Goal: Task Accomplishment & Management: Manage account settings

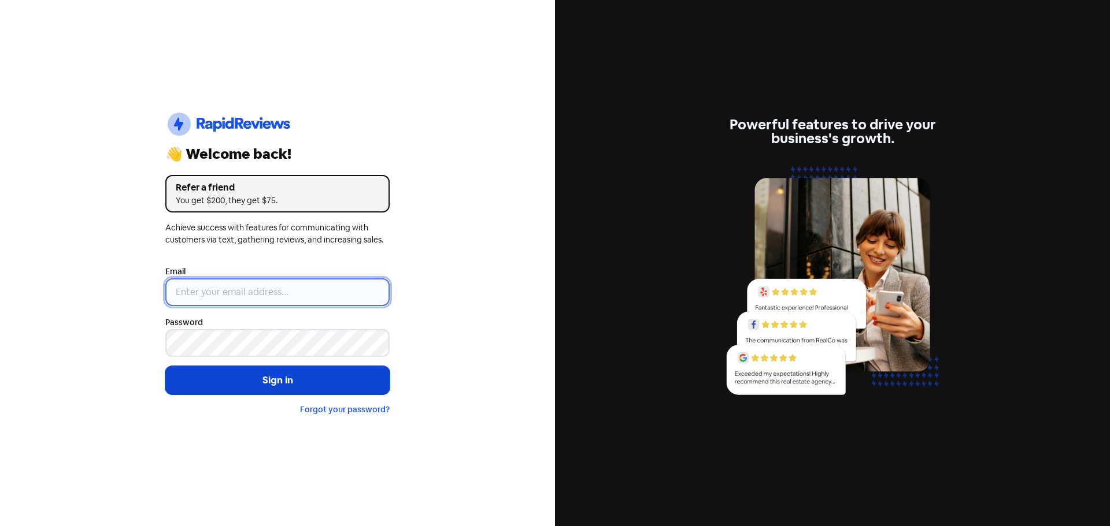
type input "[EMAIL_ADDRESS][DOMAIN_NAME]"
click at [264, 377] on button "Sign in" at bounding box center [277, 380] width 224 height 29
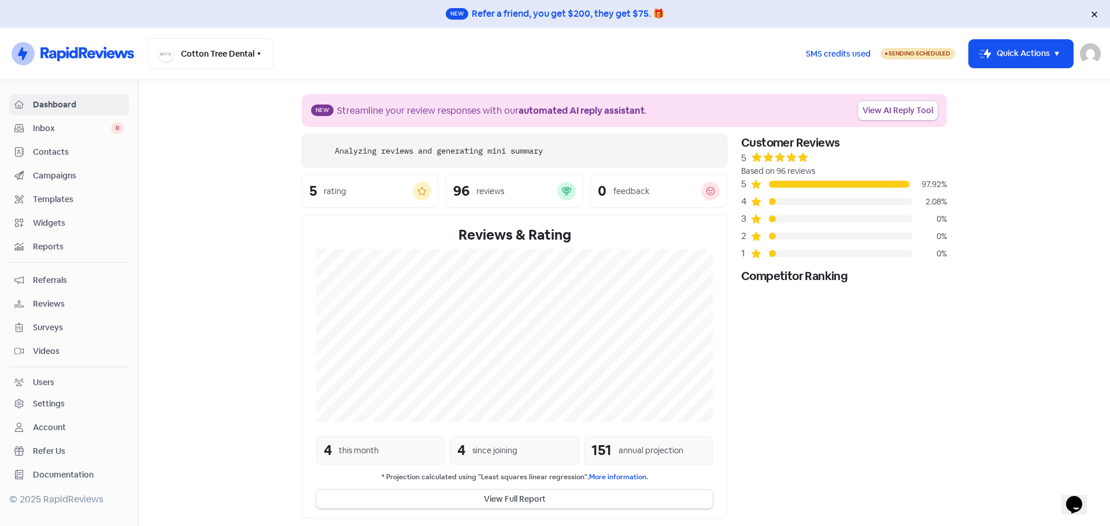
click at [62, 181] on span "Campaigns" at bounding box center [78, 176] width 91 height 12
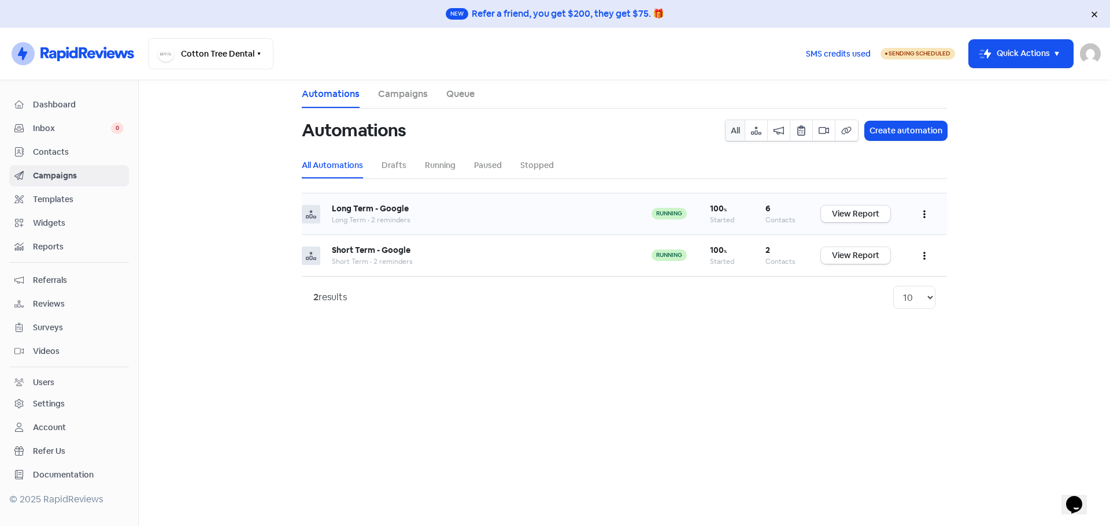
click at [925, 217] on icon "button" at bounding box center [924, 215] width 2 height 8
click at [888, 247] on button "Edit" at bounding box center [888, 243] width 91 height 23
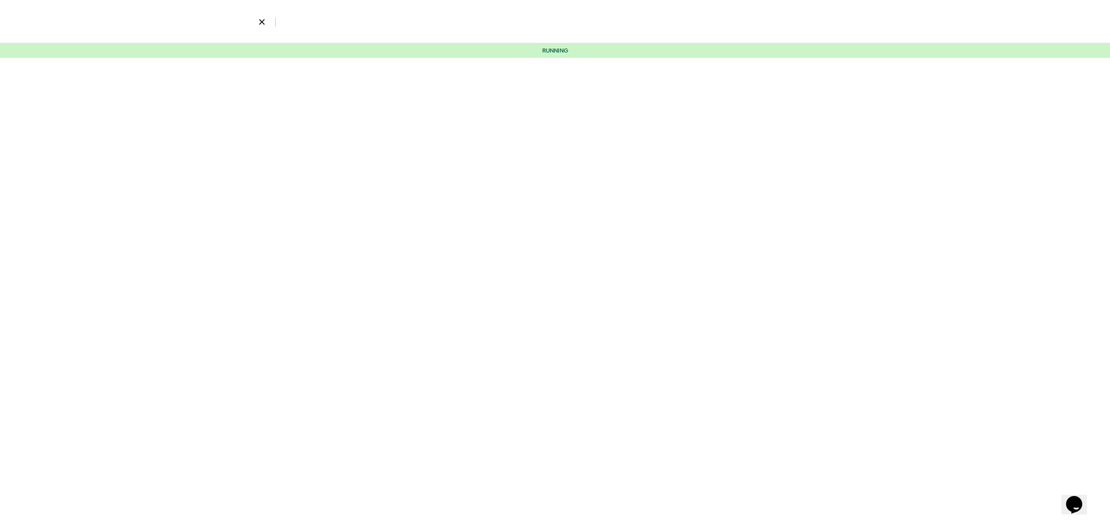
select select "5"
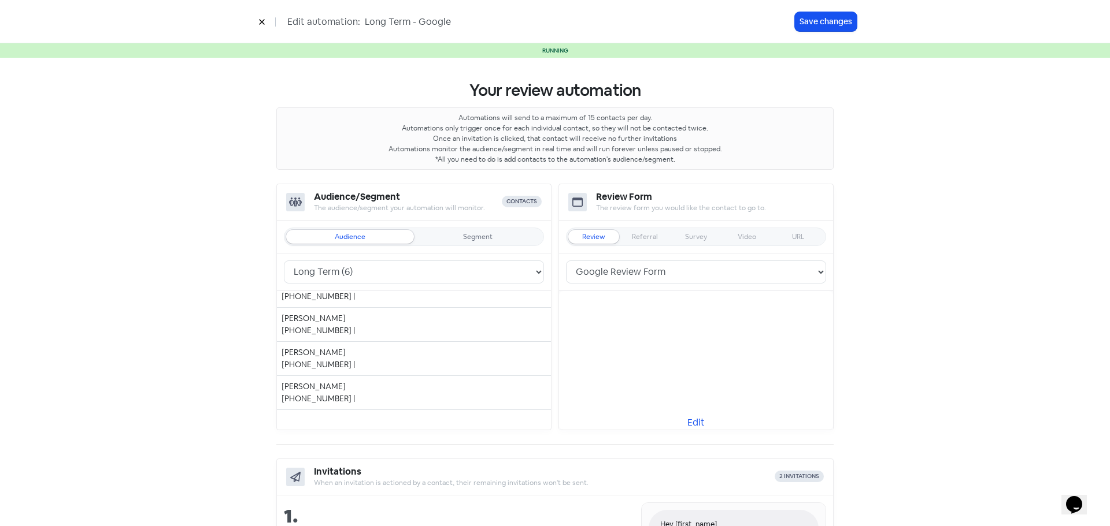
click at [264, 21] on icon at bounding box center [261, 22] width 5 height 5
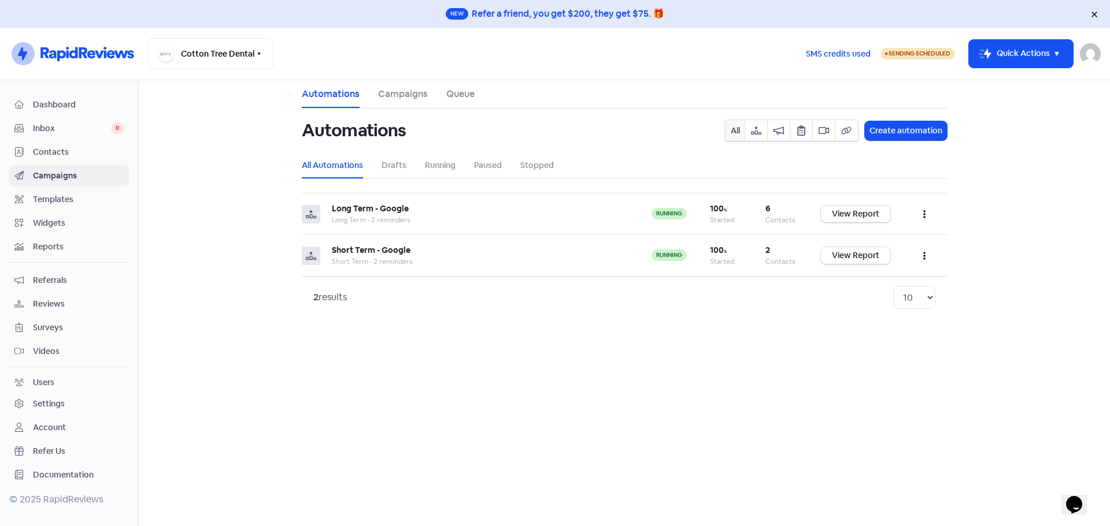
click at [62, 103] on span "Dashboard" at bounding box center [78, 105] width 91 height 12
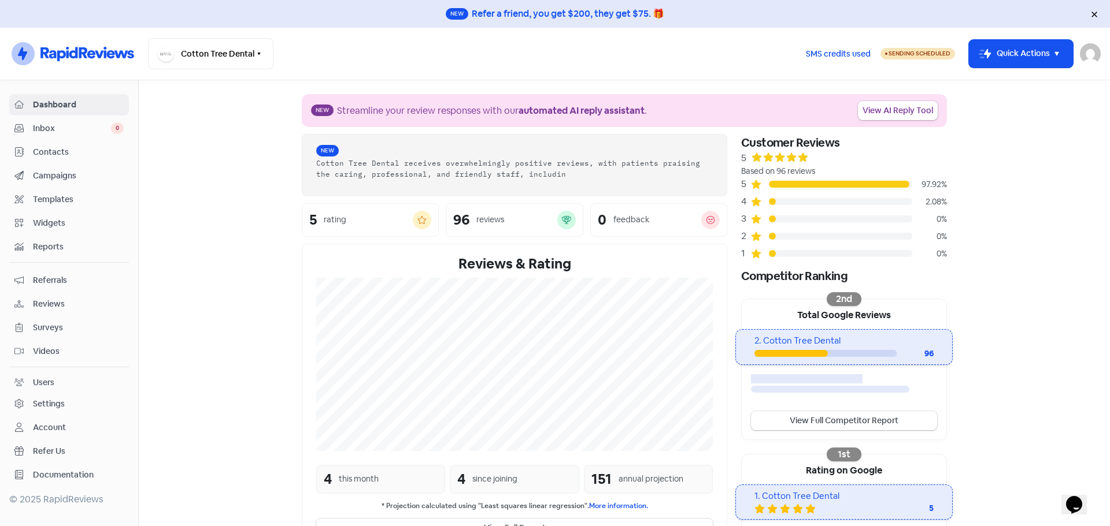
click at [68, 181] on span "Campaigns" at bounding box center [78, 176] width 91 height 12
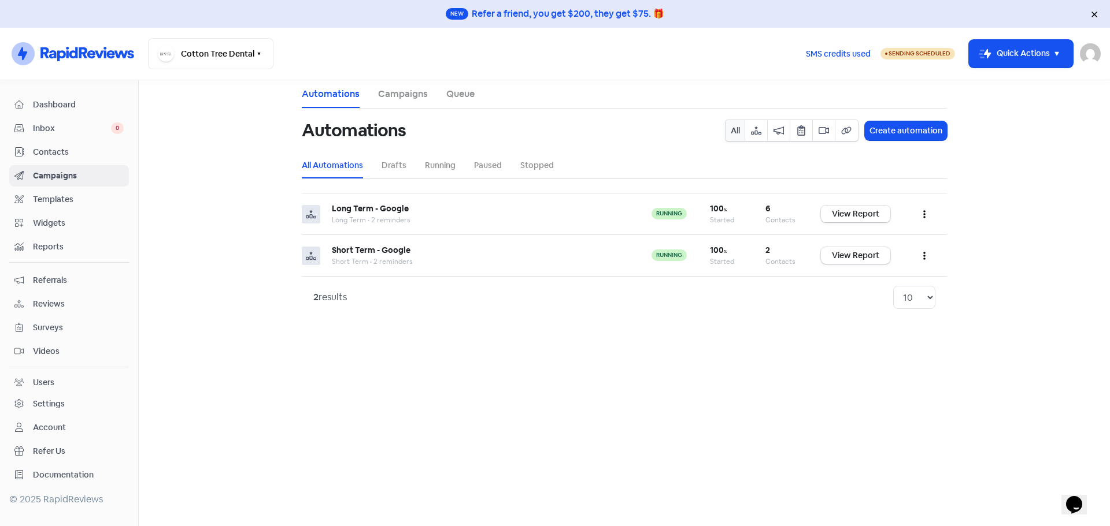
click at [1066, 148] on main "Automations Campaigns Queue Automations All Create automation All Automations D…" at bounding box center [624, 303] width 971 height 446
click at [757, 134] on icon "button" at bounding box center [756, 131] width 10 height 8
click at [781, 137] on button "button" at bounding box center [778, 130] width 23 height 21
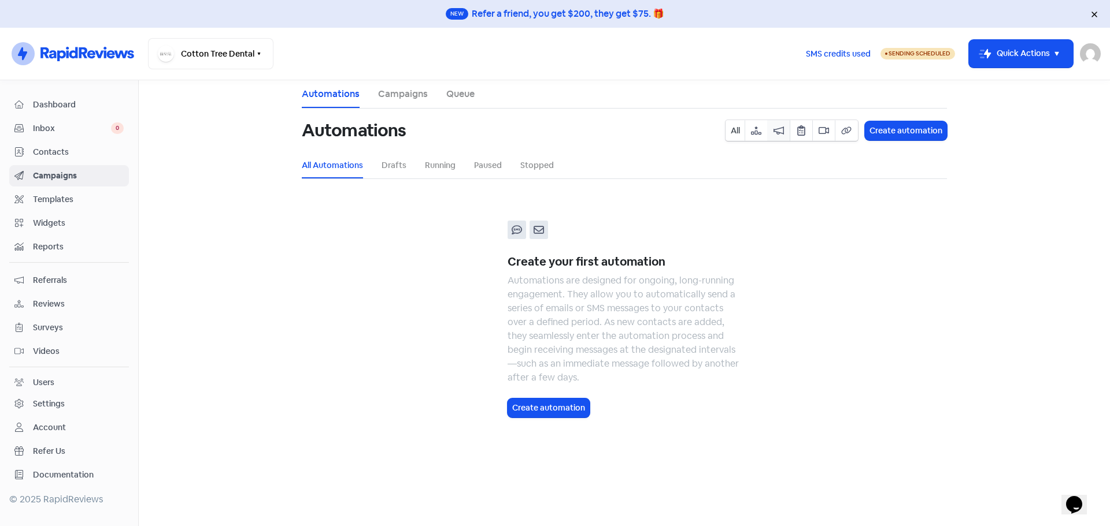
click at [809, 136] on button "button" at bounding box center [800, 130] width 23 height 21
click at [80, 103] on span "Dashboard" at bounding box center [78, 105] width 91 height 12
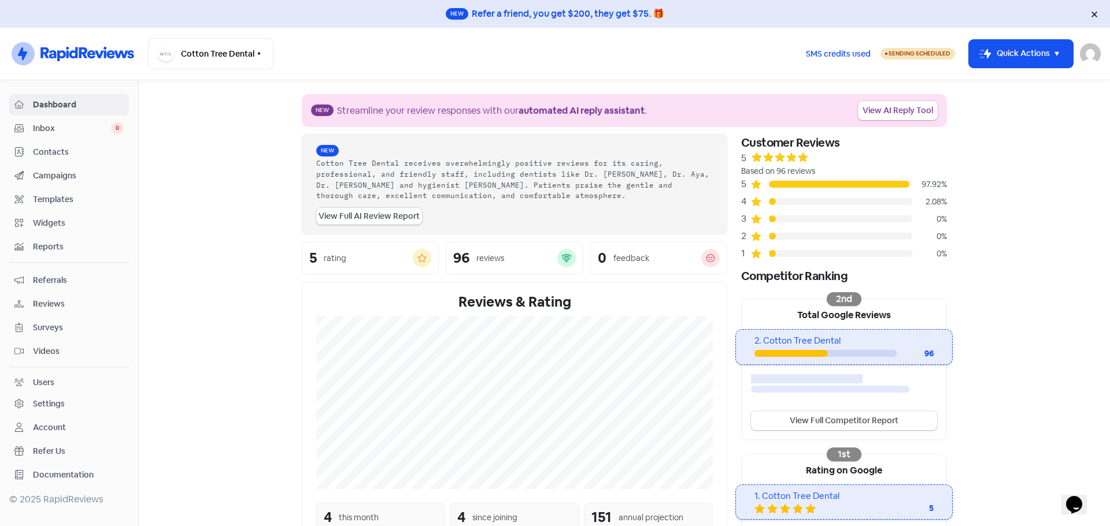
click at [68, 173] on span "Campaigns" at bounding box center [78, 176] width 91 height 12
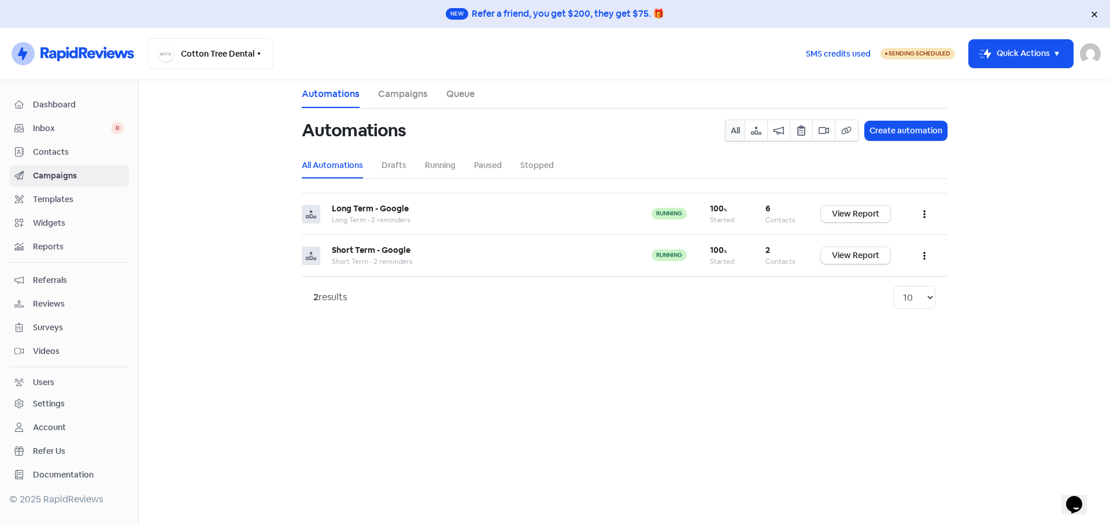
click at [415, 103] on li "Campaigns" at bounding box center [403, 94] width 50 height 28
click at [463, 87] on link "Queue" at bounding box center [460, 94] width 28 height 14
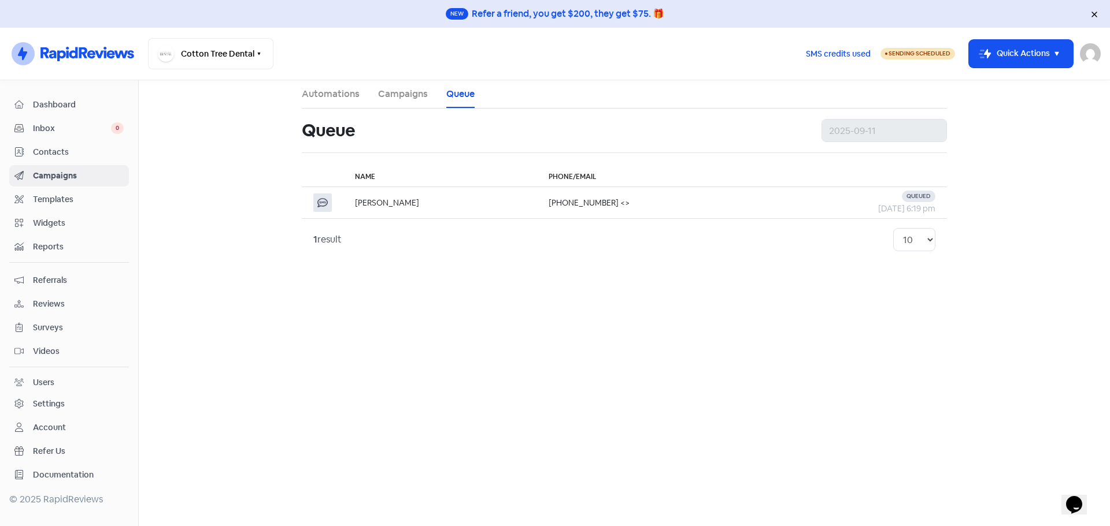
click at [411, 97] on link "Campaigns" at bounding box center [403, 94] width 50 height 14
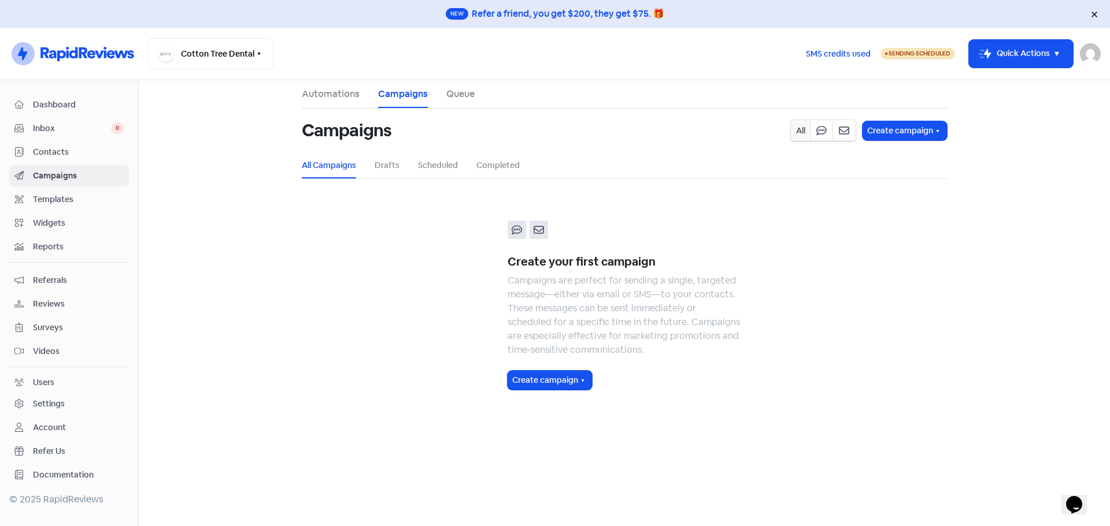
click at [335, 95] on link "Automations" at bounding box center [331, 94] width 58 height 14
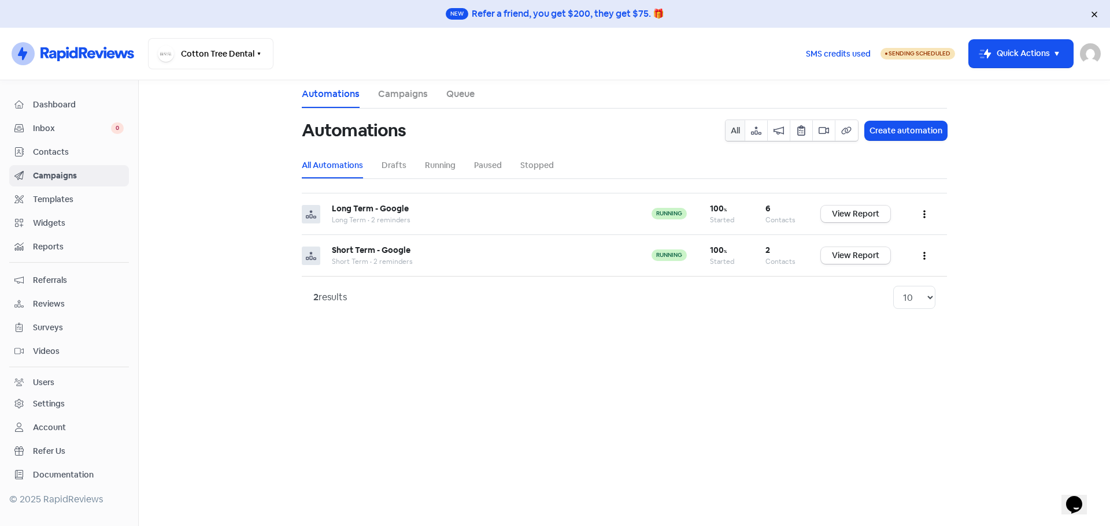
click at [401, 96] on link "Campaigns" at bounding box center [403, 94] width 50 height 14
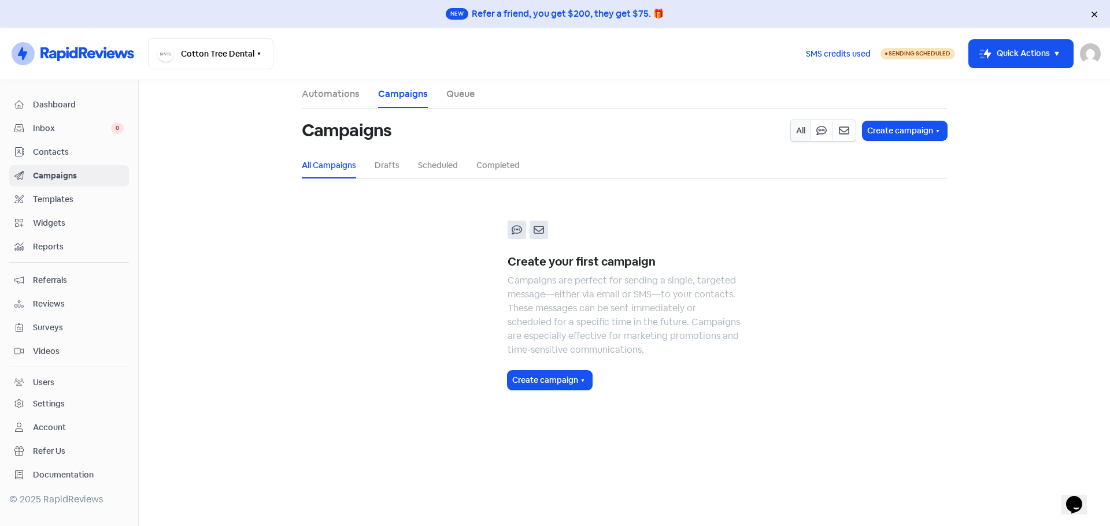
click at [447, 96] on link "Queue" at bounding box center [460, 94] width 28 height 14
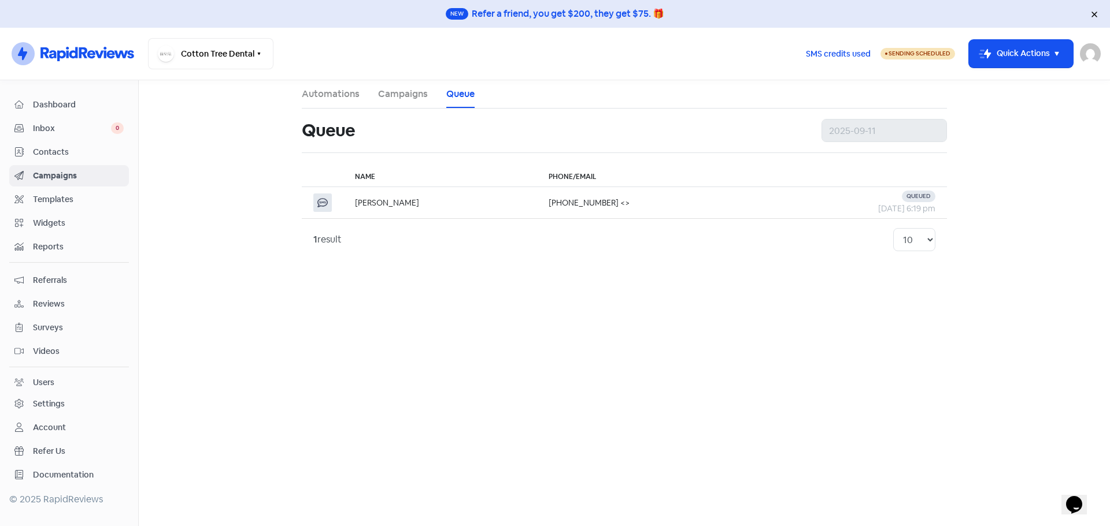
click at [58, 280] on span "Referrals" at bounding box center [78, 280] width 91 height 12
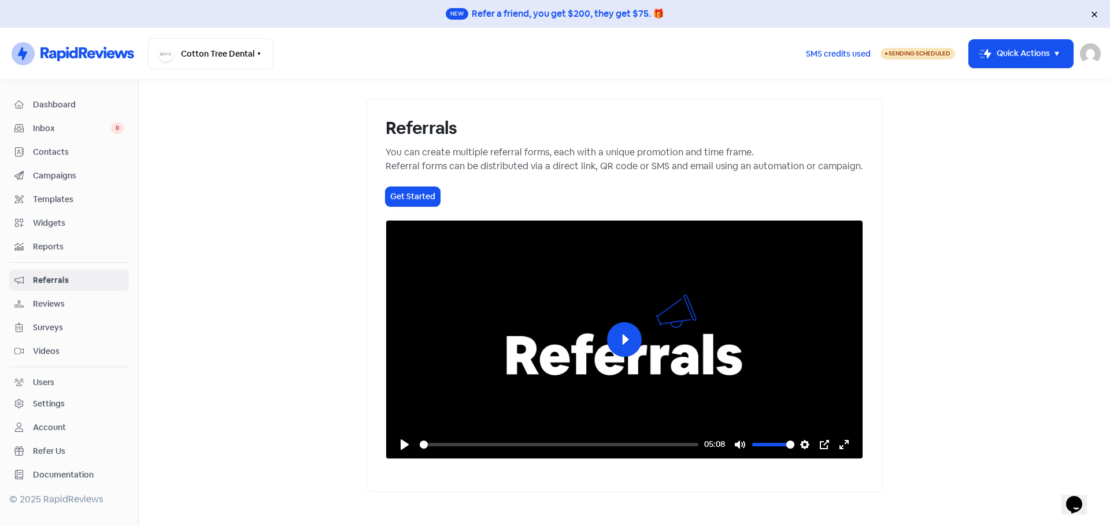
click at [66, 295] on link "Reviews" at bounding box center [69, 304] width 120 height 21
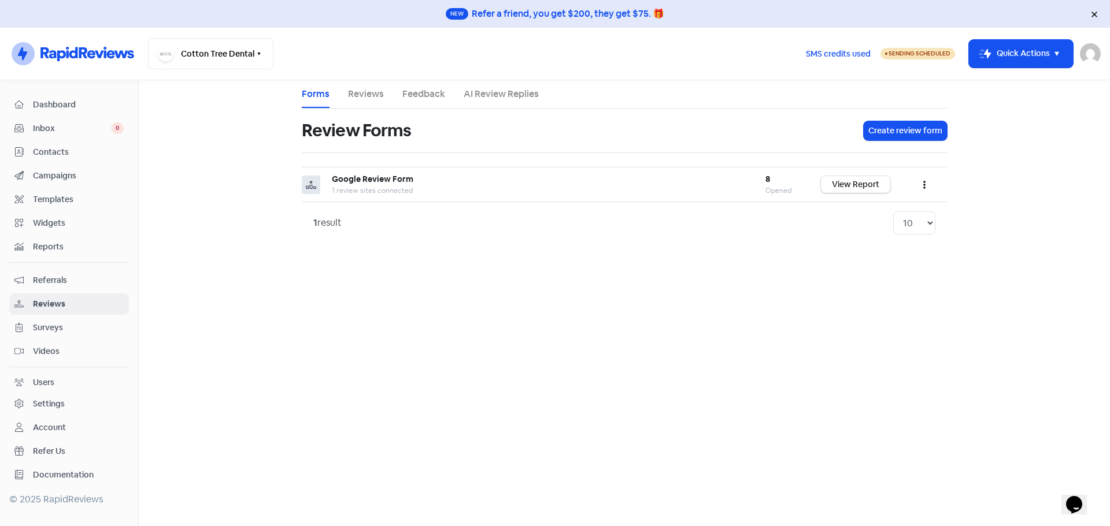
click at [58, 229] on span "Widgets" at bounding box center [78, 223] width 91 height 12
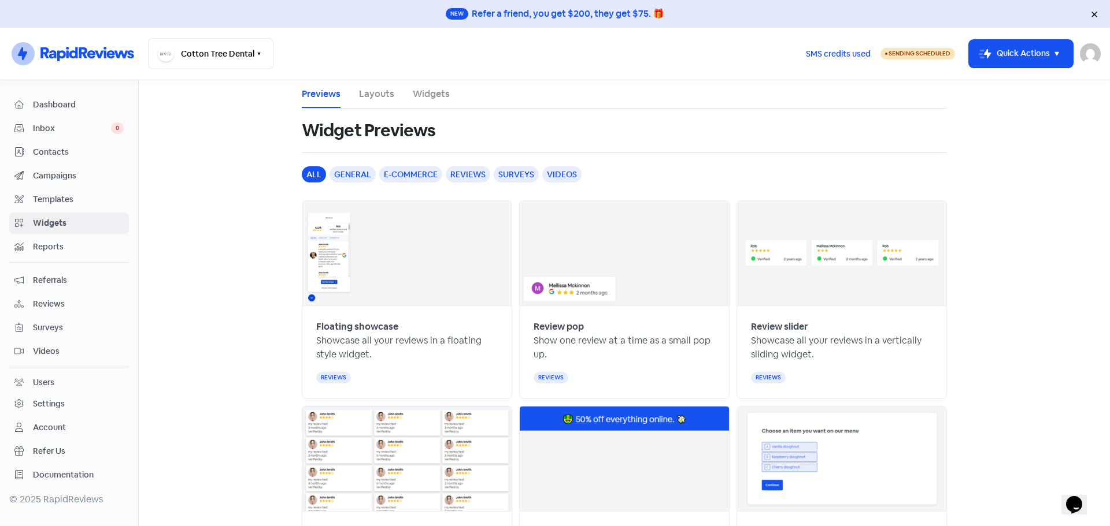
click at [72, 156] on span "Contacts" at bounding box center [78, 152] width 91 height 12
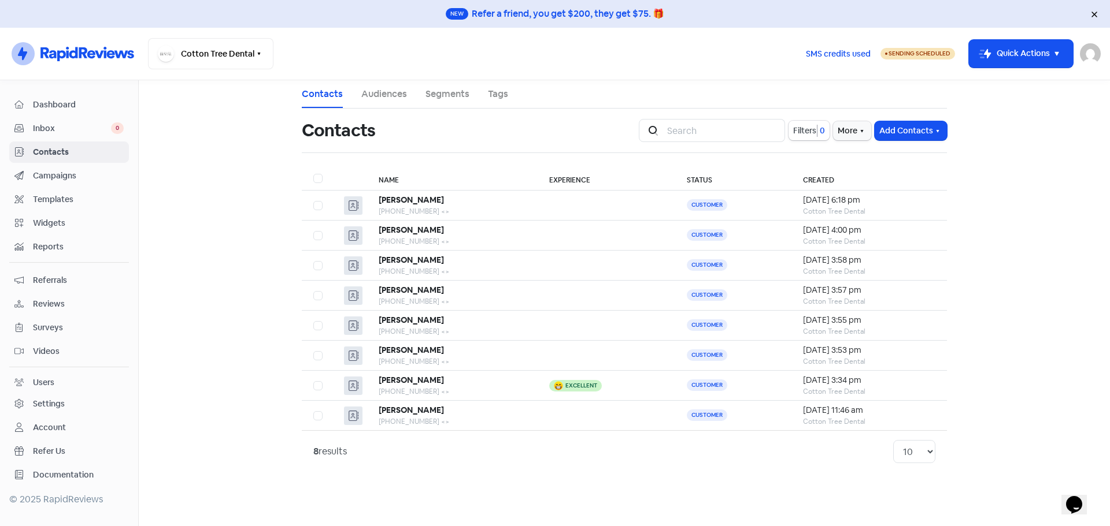
click at [70, 132] on span "Inbox" at bounding box center [72, 129] width 78 height 12
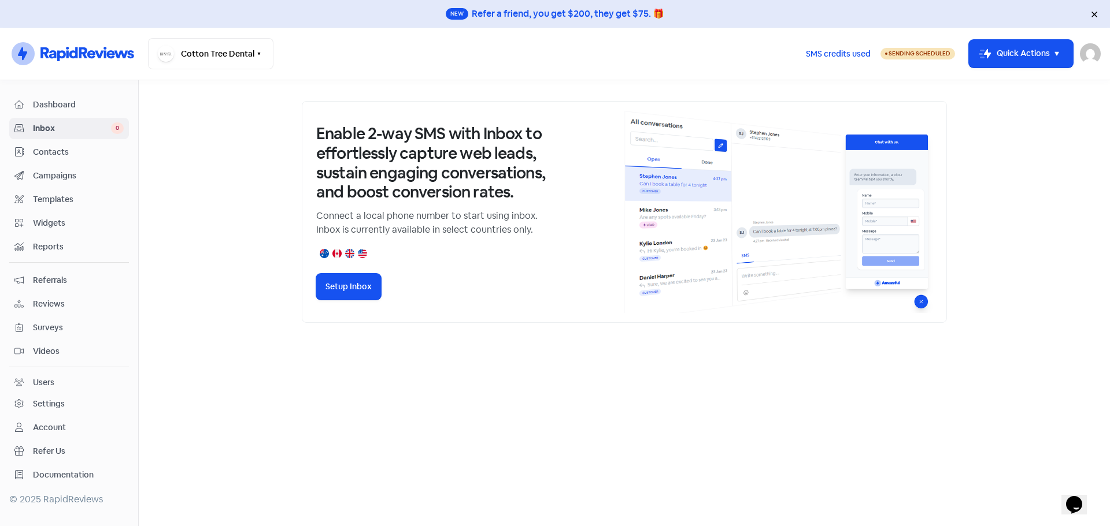
click at [77, 105] on span "Dashboard" at bounding box center [78, 105] width 91 height 12
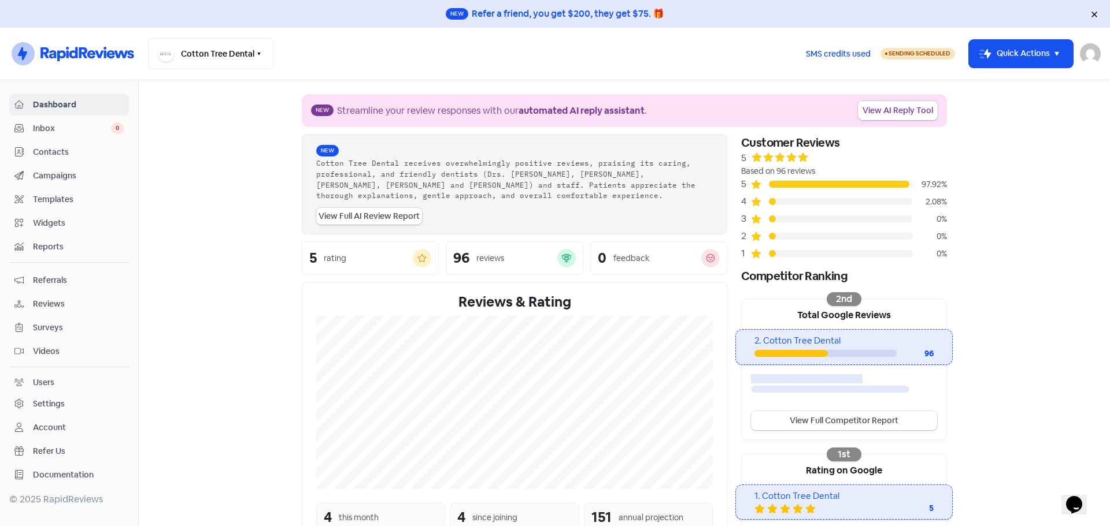
click at [64, 398] on div "Settings" at bounding box center [49, 404] width 32 height 12
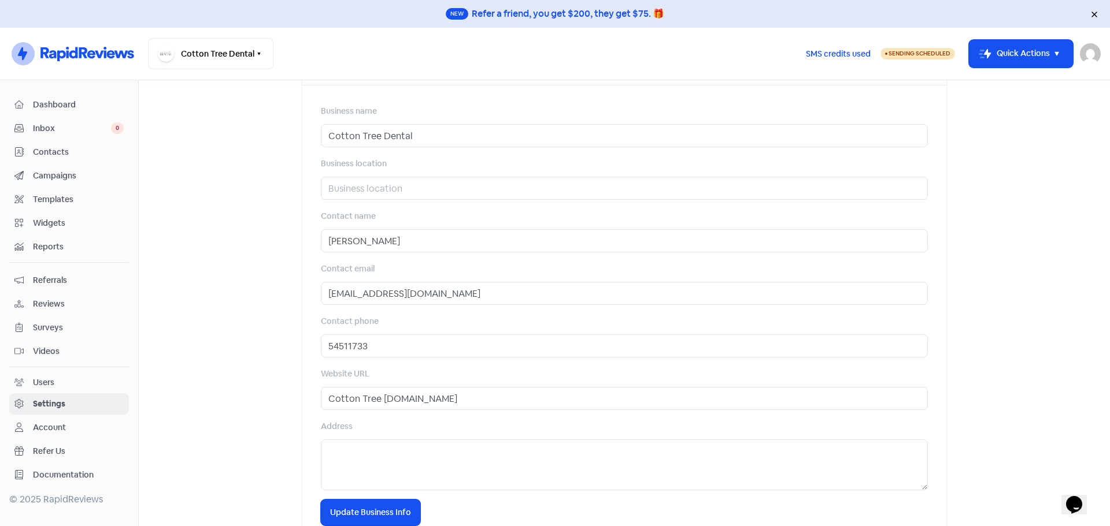
scroll to position [413, 0]
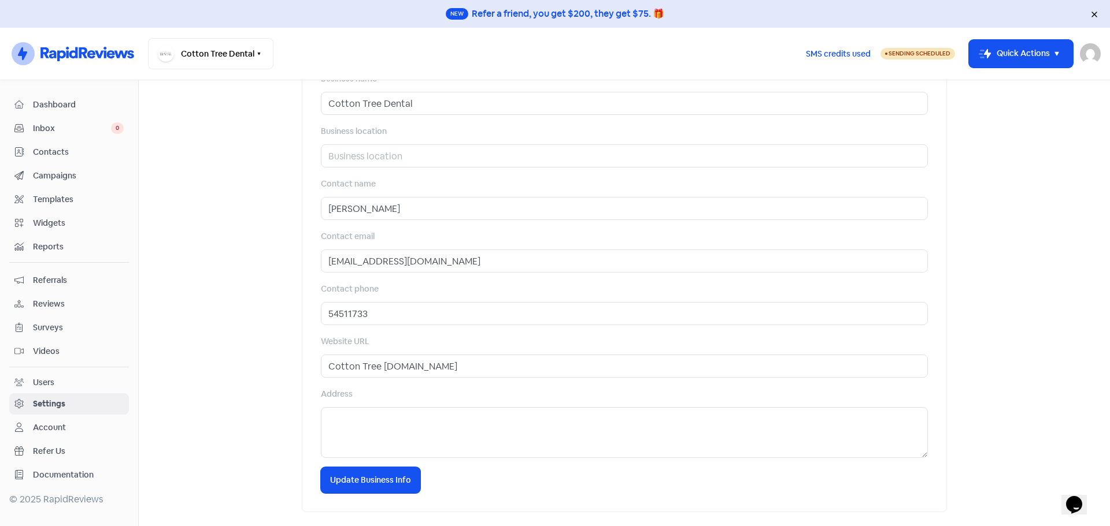
click at [72, 424] on div "Account" at bounding box center [68, 427] width 109 height 13
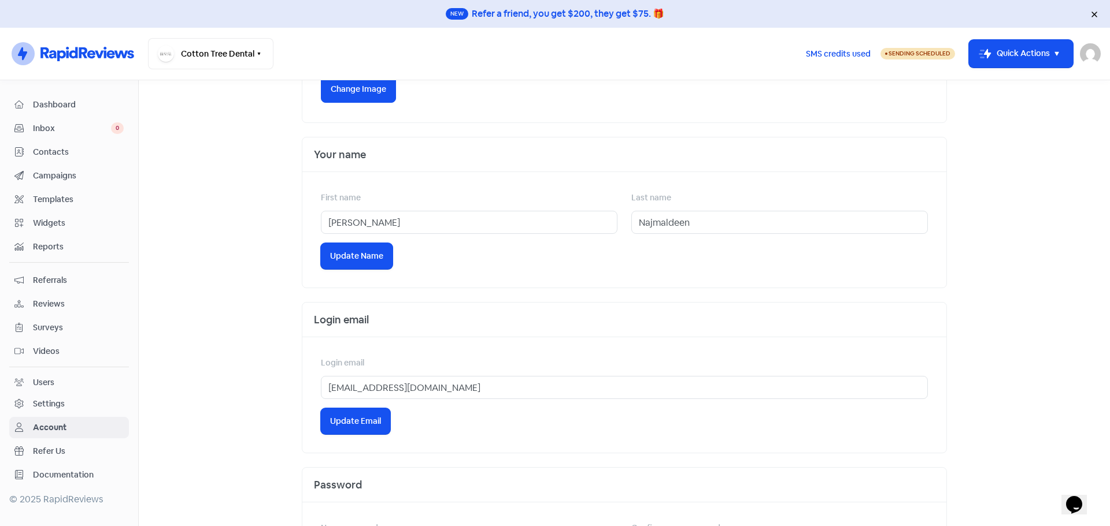
scroll to position [332, 0]
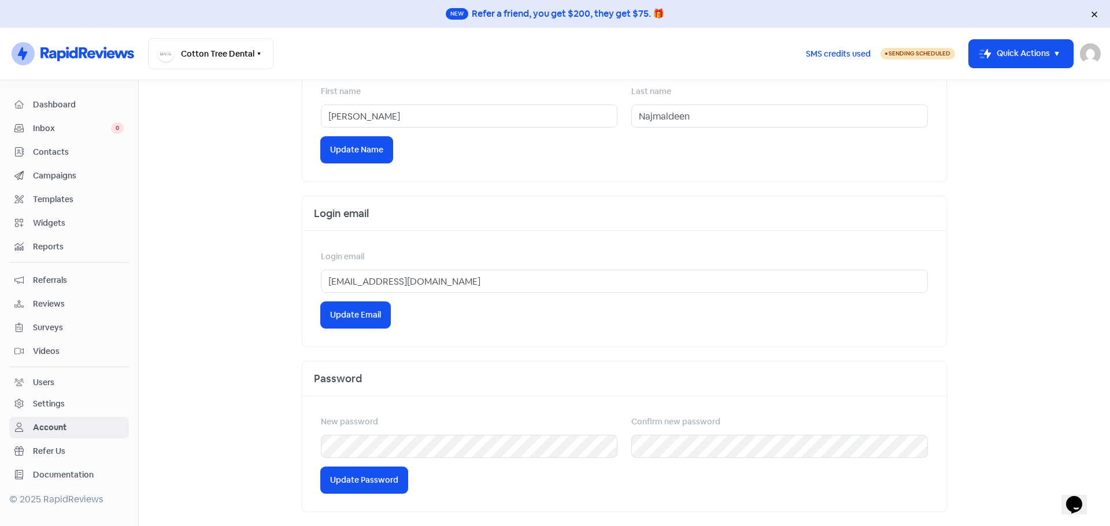
click at [68, 390] on link "Users" at bounding box center [69, 382] width 120 height 21
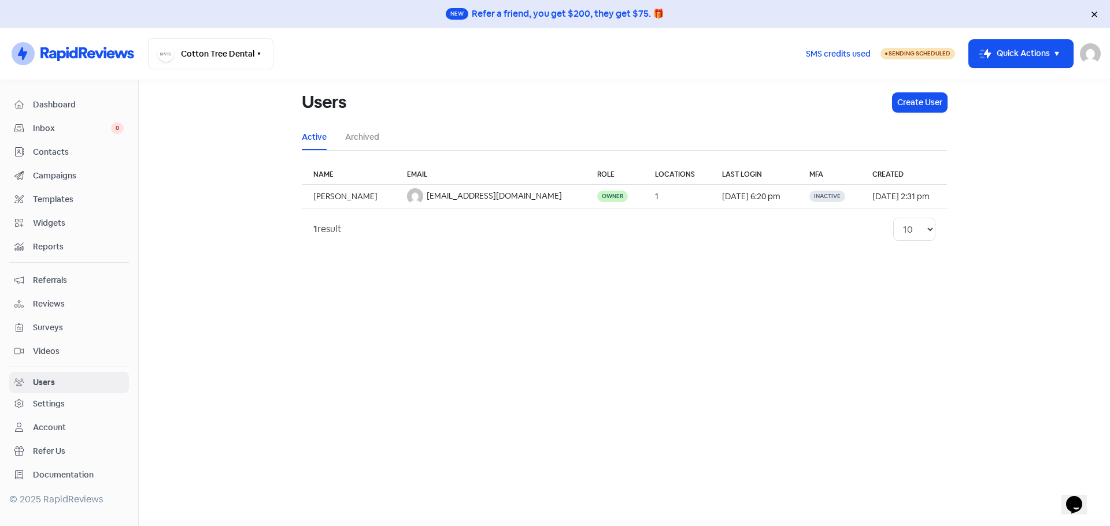
click at [73, 321] on div "Surveys" at bounding box center [68, 327] width 109 height 13
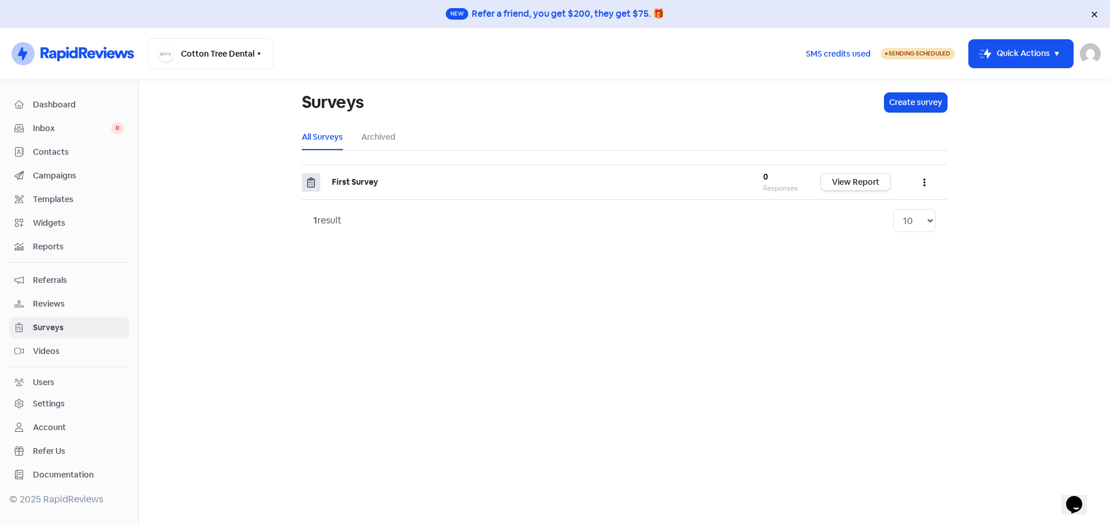
click at [64, 300] on span "Reviews" at bounding box center [78, 304] width 91 height 12
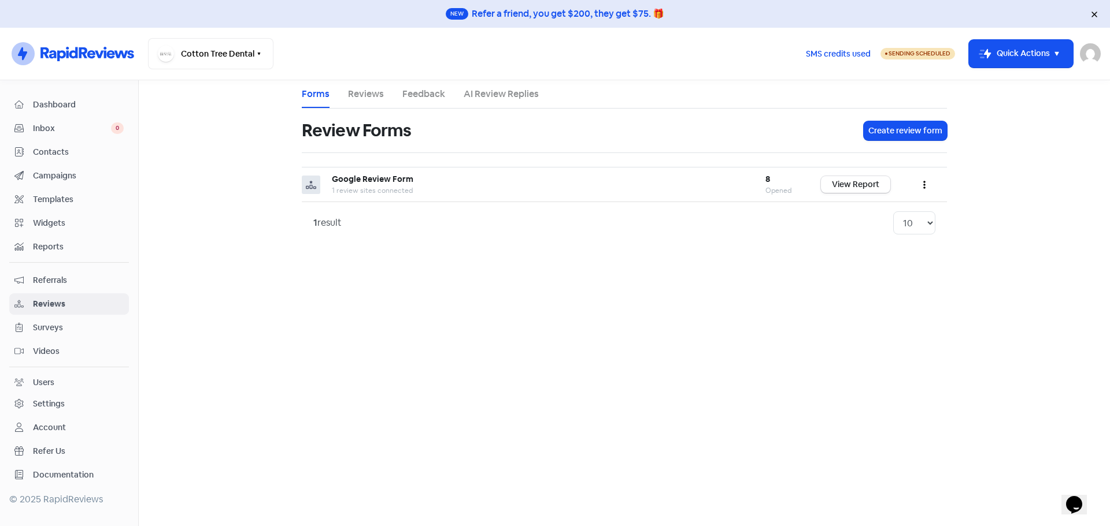
click at [72, 285] on span "Referrals" at bounding box center [78, 280] width 91 height 12
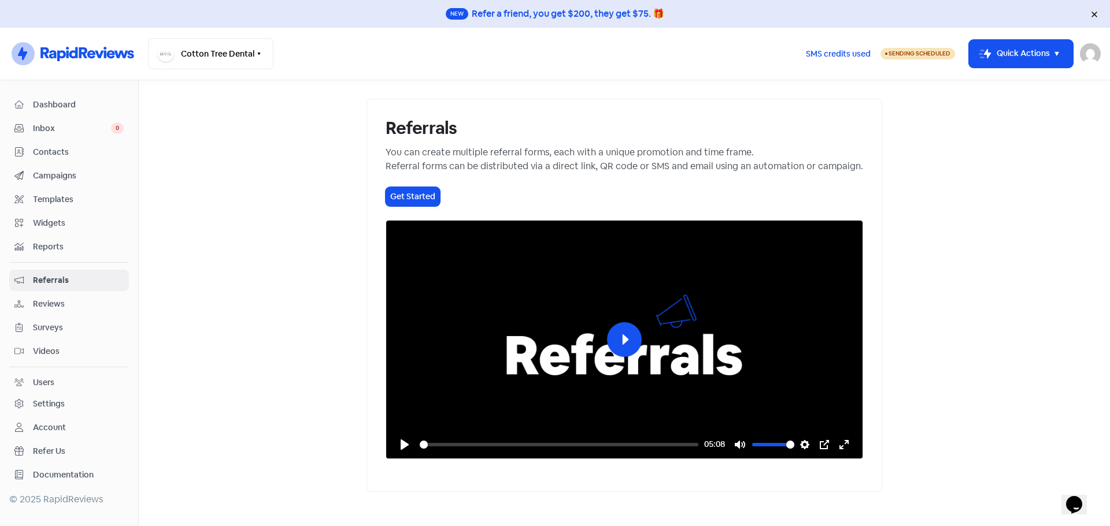
click at [90, 235] on div "Dashboard Inbox 0 Contacts Campaigns Templates Widgets Reports Referrals Review…" at bounding box center [69, 290] width 120 height 392
click at [73, 131] on span "Inbox" at bounding box center [72, 129] width 78 height 12
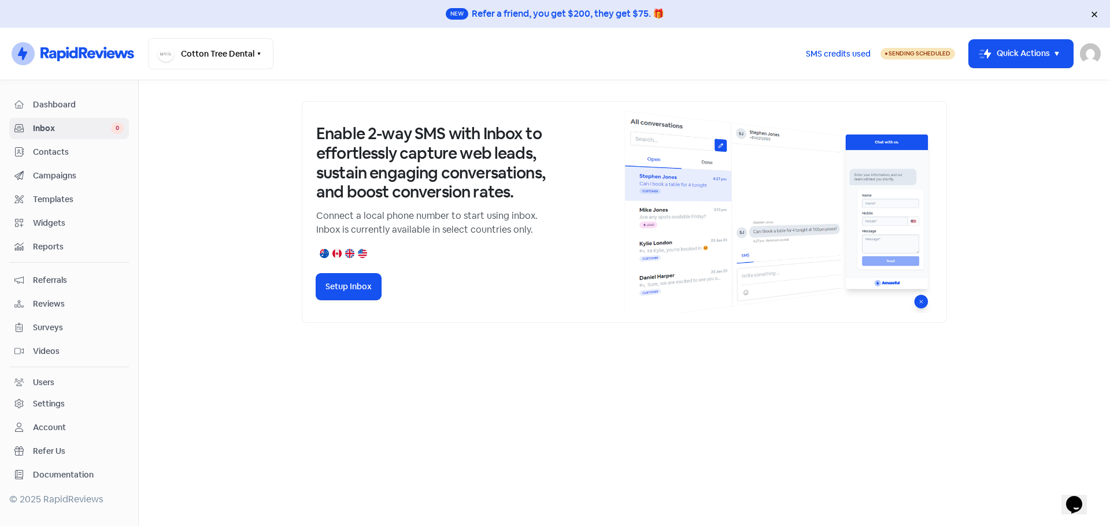
click at [72, 154] on span "Contacts" at bounding box center [78, 152] width 91 height 12
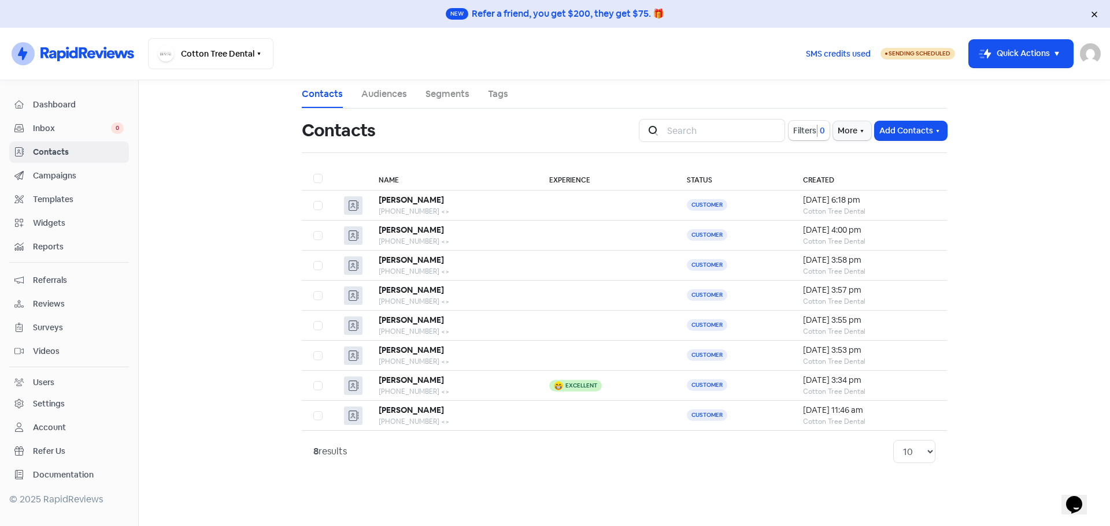
click at [76, 180] on span "Campaigns" at bounding box center [78, 176] width 91 height 12
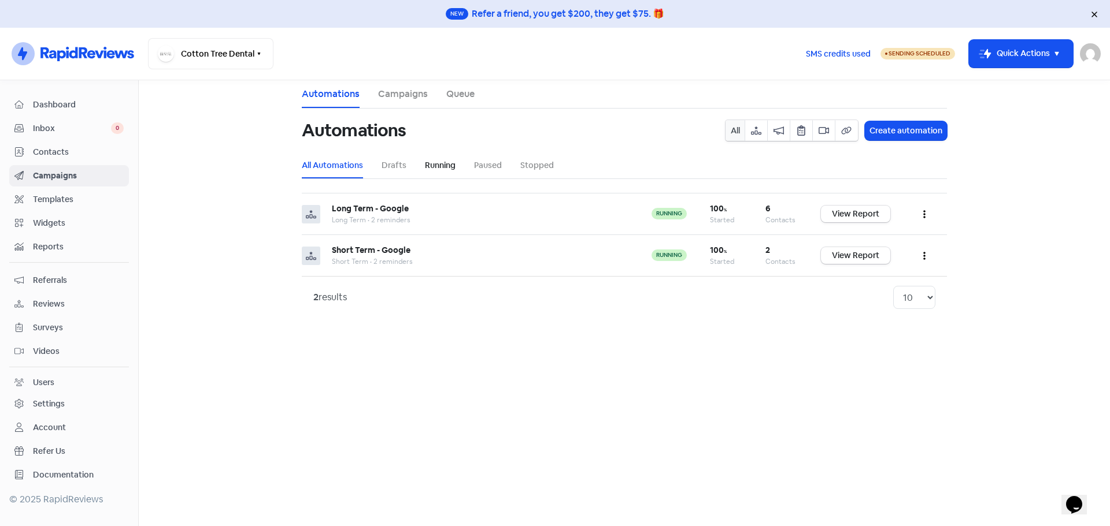
click at [437, 169] on link "Running" at bounding box center [440, 165] width 31 height 12
click at [494, 172] on li "Paused" at bounding box center [488, 166] width 28 height 26
click at [539, 165] on link "Stopped" at bounding box center [537, 165] width 34 height 12
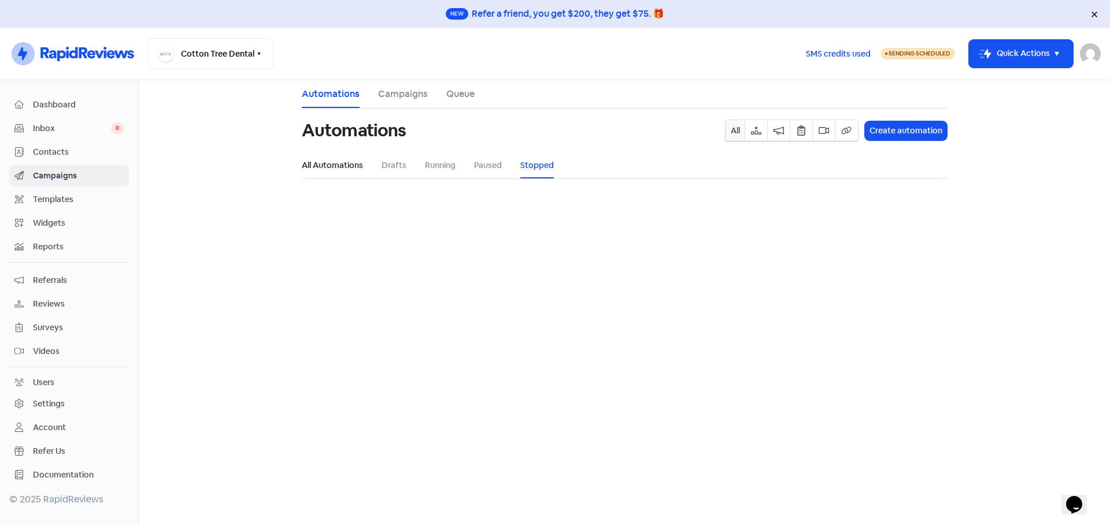
click at [335, 166] on link "All Automations" at bounding box center [332, 165] width 61 height 12
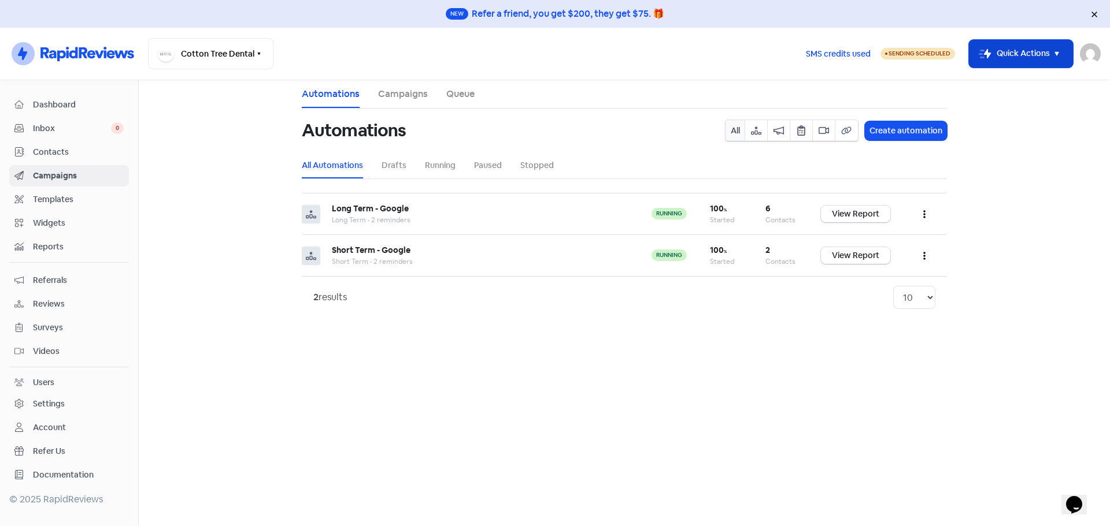
click at [1057, 58] on icon "button" at bounding box center [1056, 54] width 14 height 14
click at [74, 203] on span "Templates" at bounding box center [78, 200] width 91 height 12
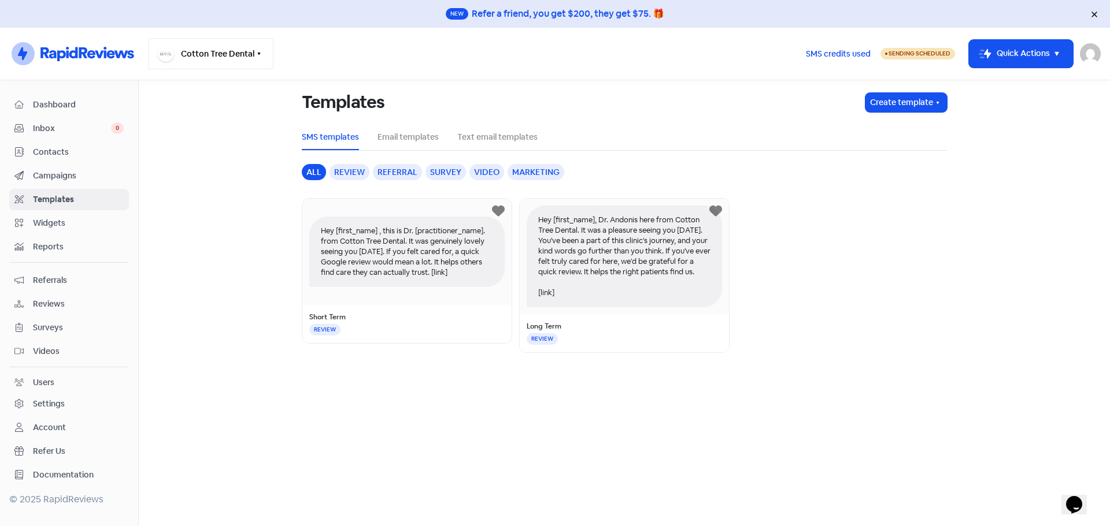
click at [243, 60] on button "Cotton Tree Dental" at bounding box center [210, 53] width 125 height 31
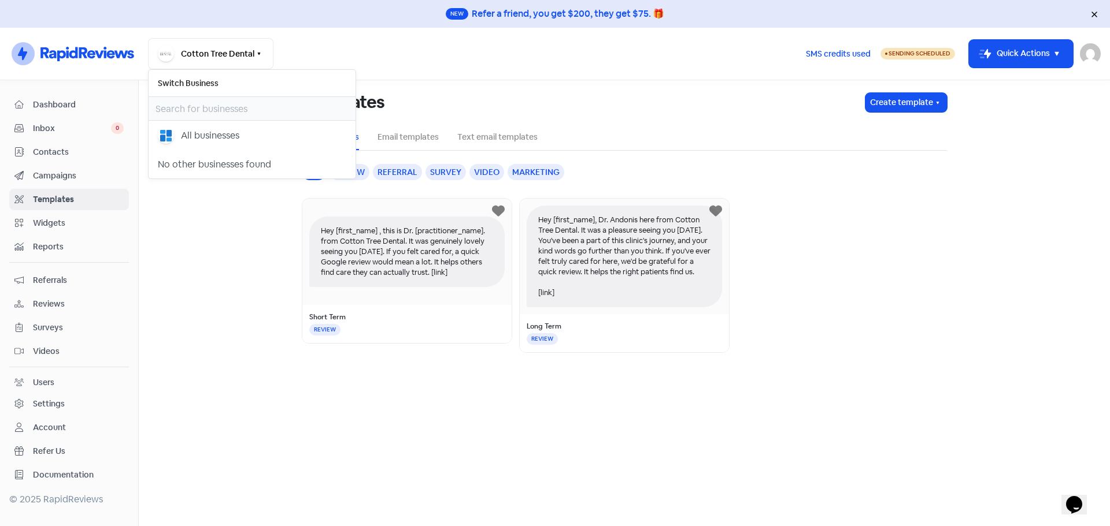
click at [214, 266] on main "Templates Create template SMS templates Email templates Text email templates al…" at bounding box center [624, 303] width 971 height 446
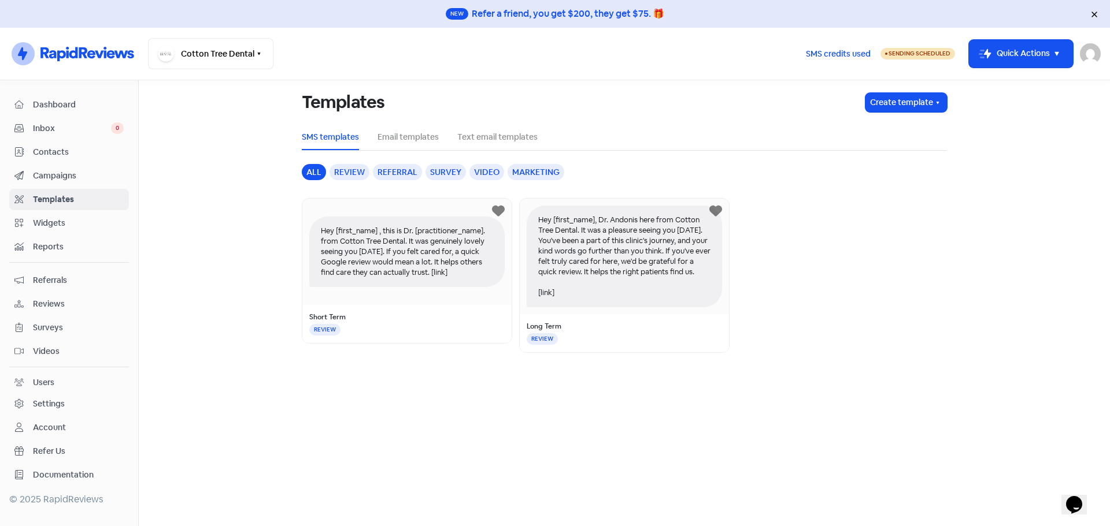
click at [60, 480] on span "Documentation" at bounding box center [78, 475] width 91 height 12
click at [61, 172] on span "Campaigns" at bounding box center [78, 176] width 91 height 12
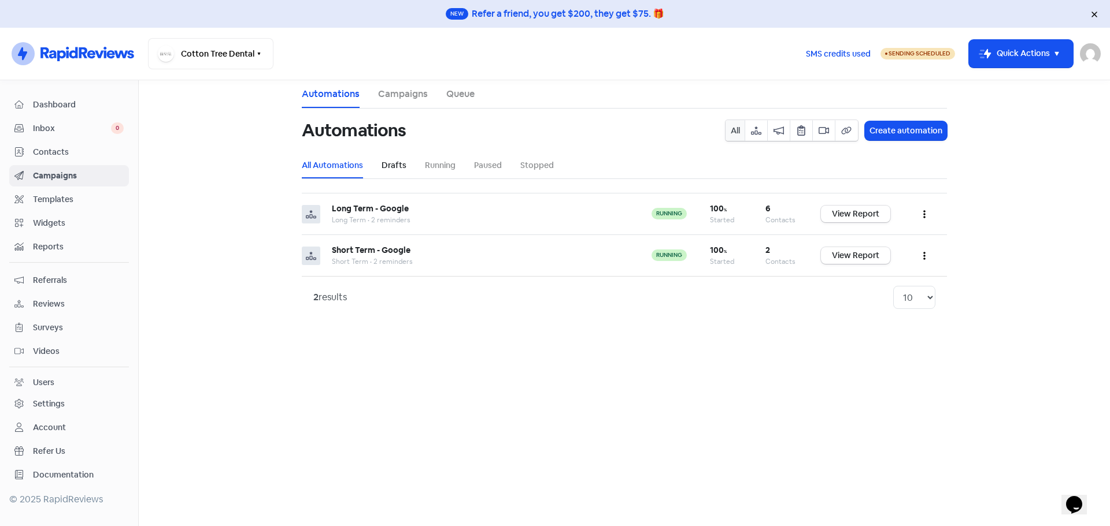
click at [390, 171] on link "Drafts" at bounding box center [393, 165] width 25 height 12
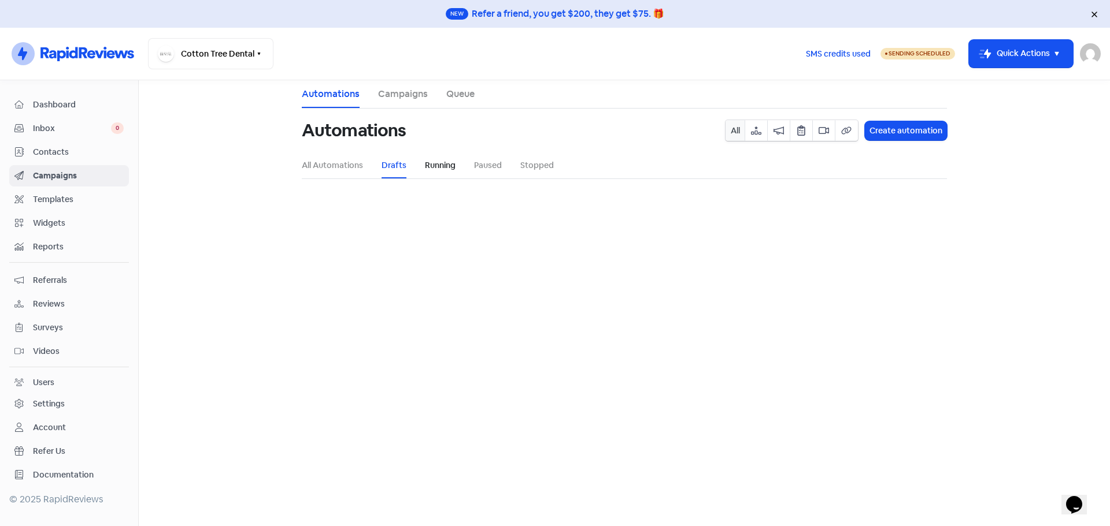
click at [448, 166] on link "Running" at bounding box center [440, 165] width 31 height 12
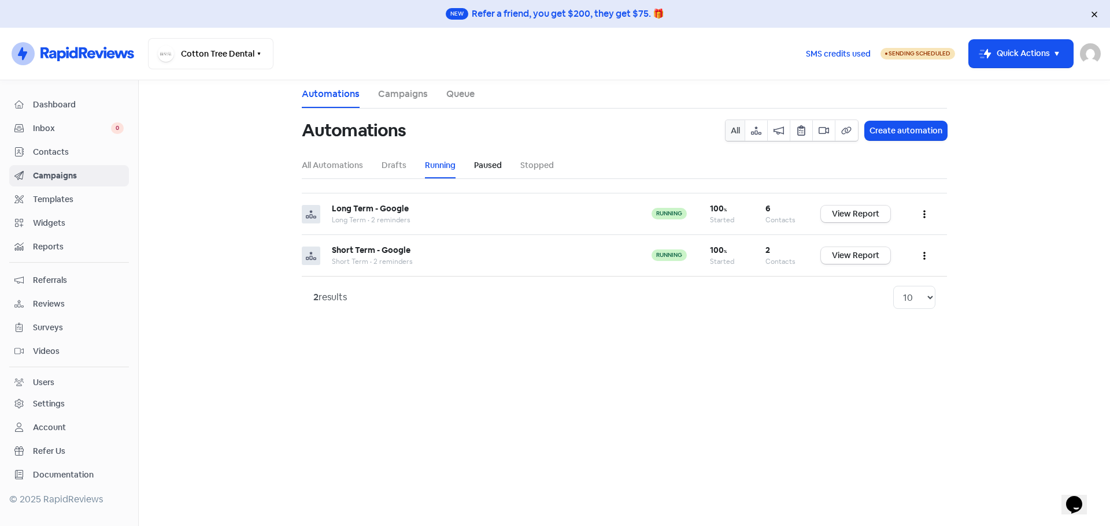
click at [483, 168] on link "Paused" at bounding box center [488, 165] width 28 height 12
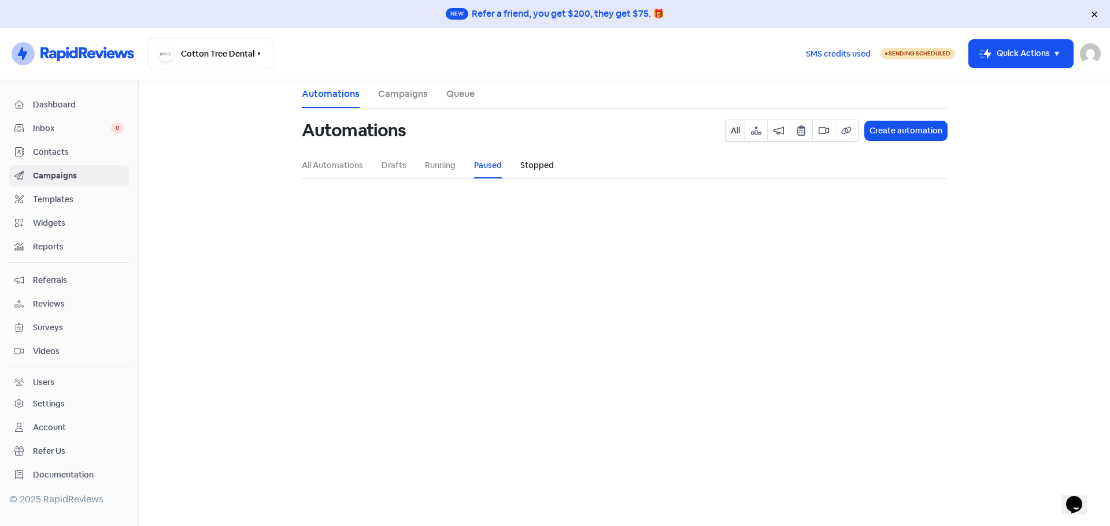
click at [524, 166] on link "Stopped" at bounding box center [537, 165] width 34 height 12
click at [67, 152] on span "Contacts" at bounding box center [78, 152] width 91 height 12
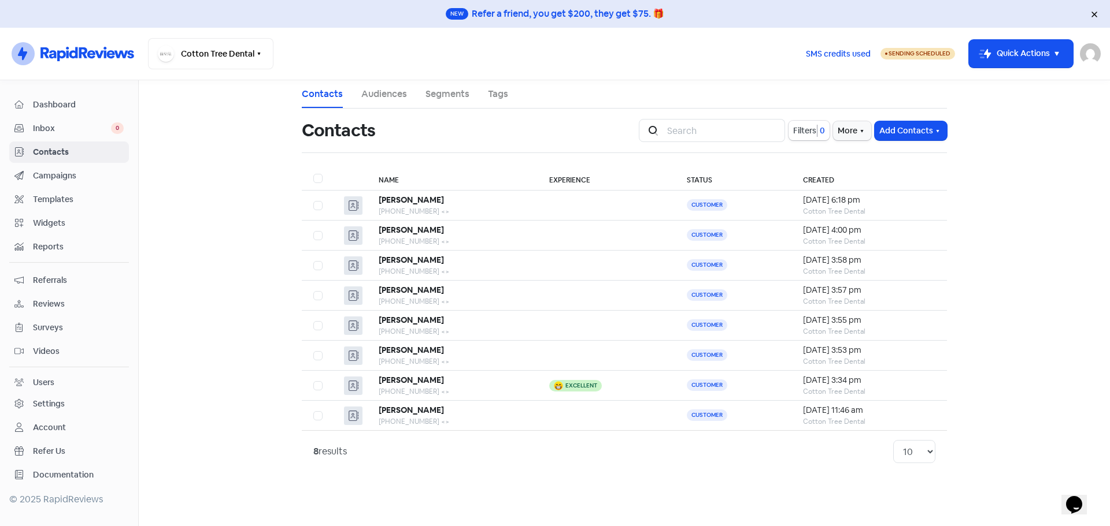
click at [63, 131] on span "Inbox" at bounding box center [72, 129] width 78 height 12
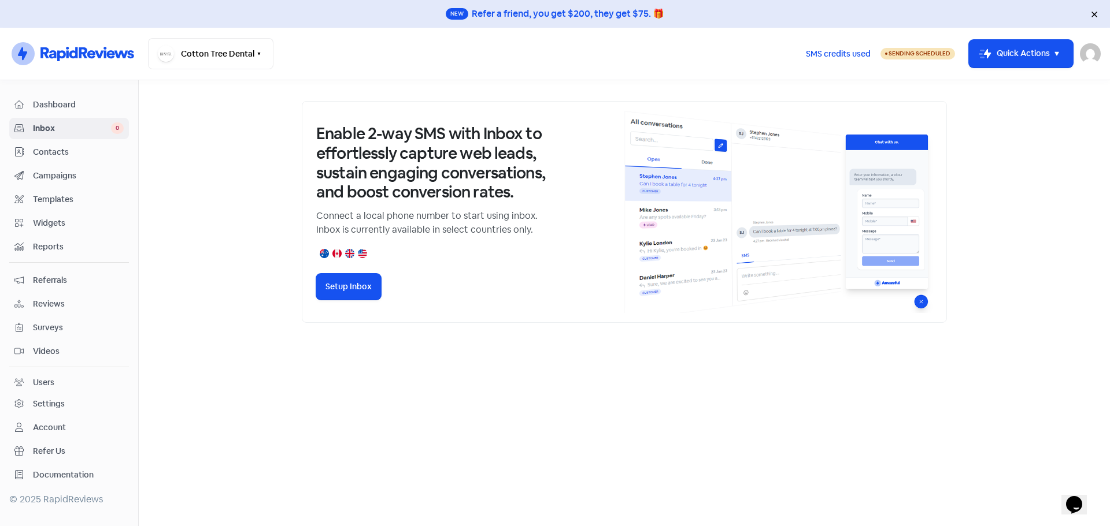
click at [61, 116] on div "Dashboard Inbox 0 Contacts Campaigns Templates Widgets Reports Referrals Review…" at bounding box center [69, 290] width 120 height 392
click at [68, 107] on span "Dashboard" at bounding box center [78, 105] width 91 height 12
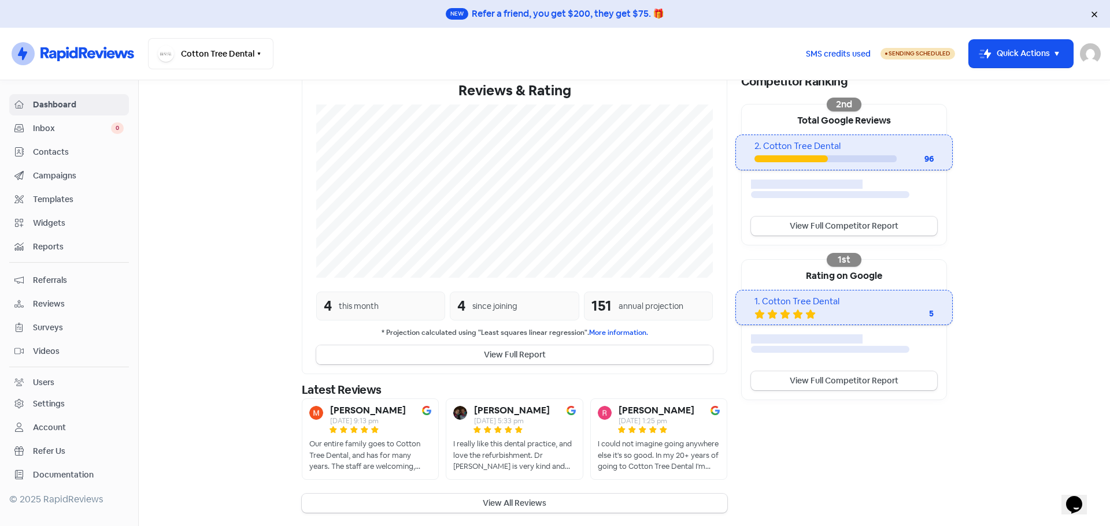
scroll to position [212, 0]
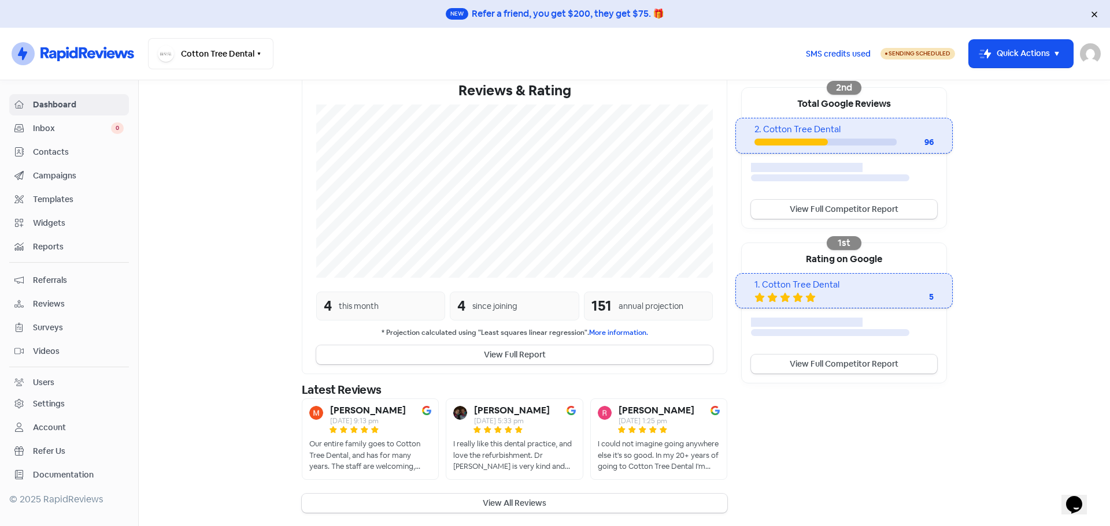
click at [58, 179] on span "Campaigns" at bounding box center [78, 176] width 91 height 12
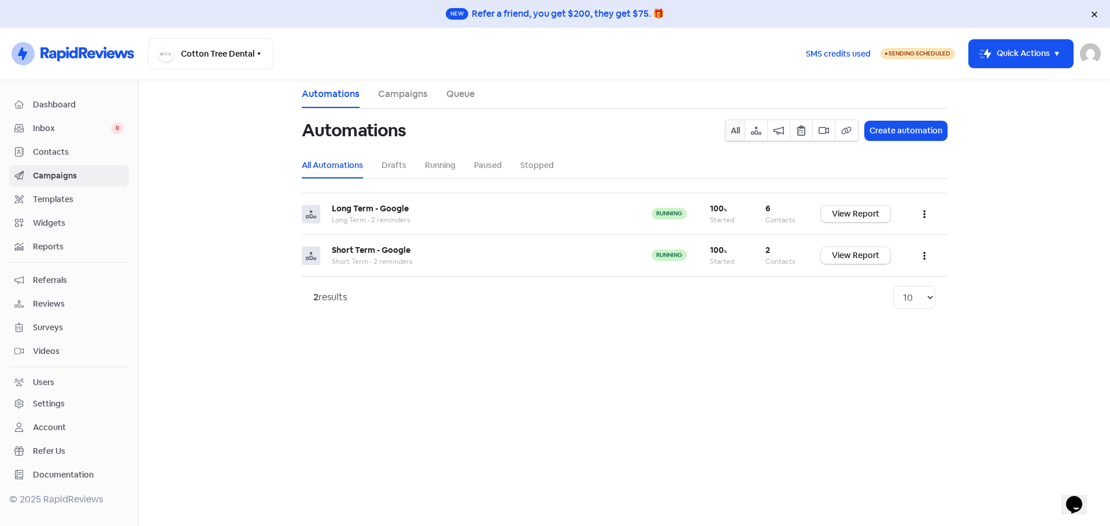
click at [75, 147] on span "Contacts" at bounding box center [78, 152] width 91 height 12
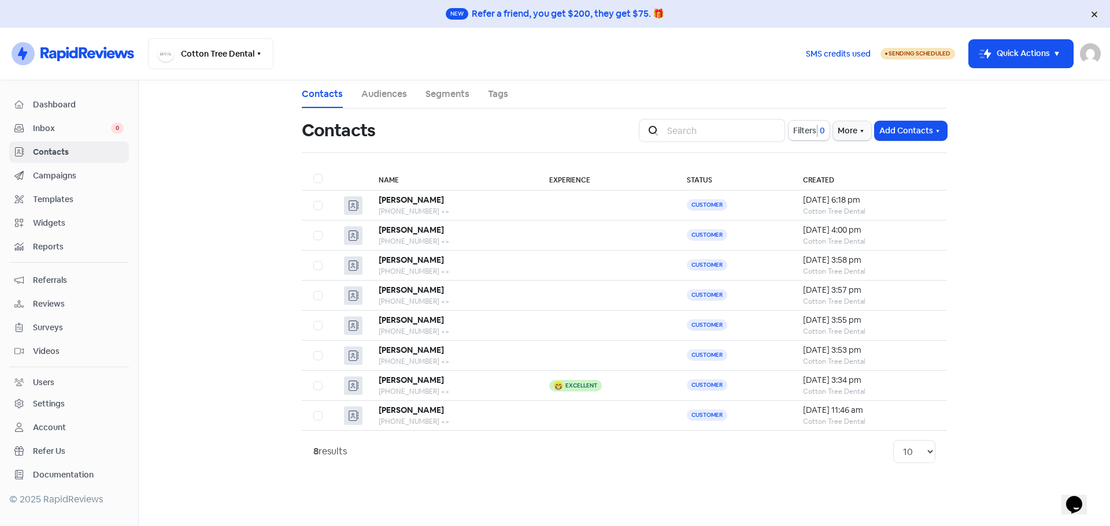
click at [54, 136] on link "Inbox 0" at bounding box center [69, 128] width 120 height 21
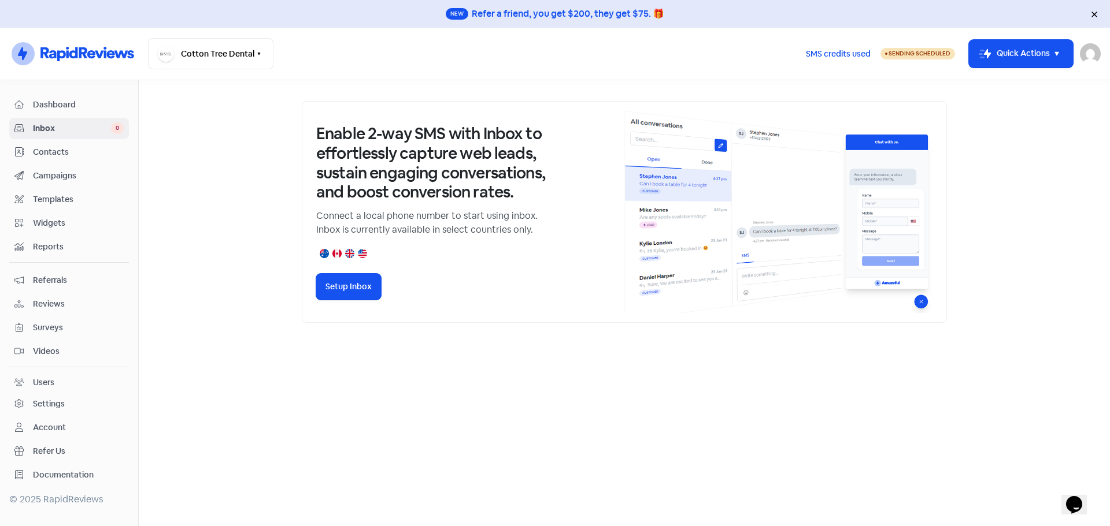
click at [59, 102] on span "Dashboard" at bounding box center [78, 105] width 91 height 12
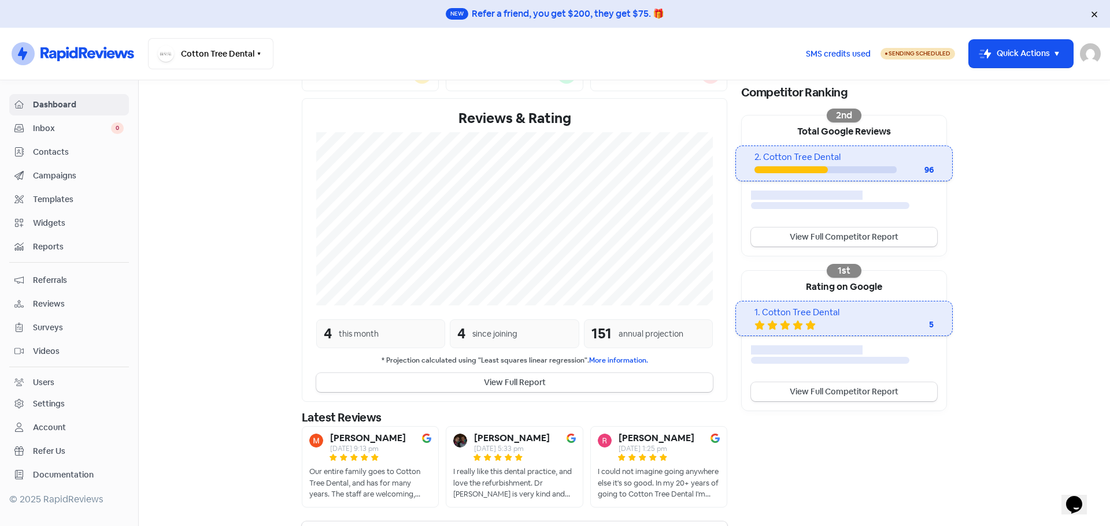
scroll to position [201, 0]
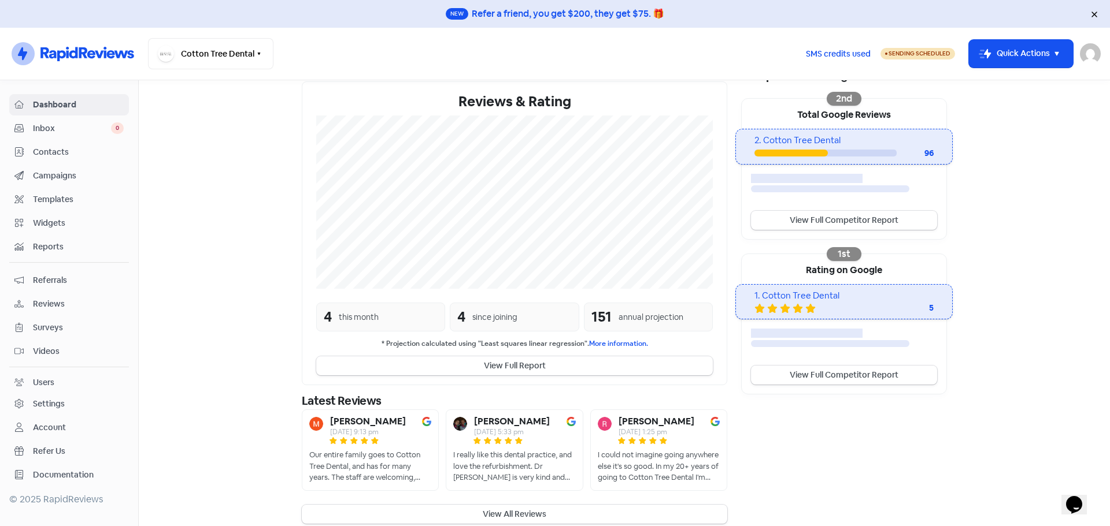
click at [67, 184] on link "Campaigns" at bounding box center [69, 175] width 120 height 21
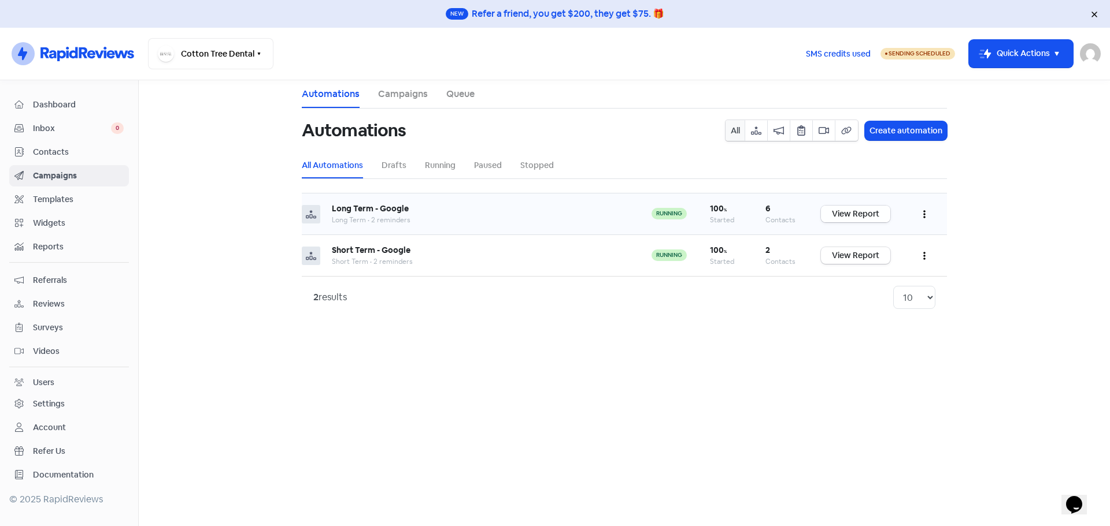
click at [869, 217] on link "View Report" at bounding box center [855, 214] width 69 height 17
click at [420, 83] on li "Campaigns" at bounding box center [403, 94] width 50 height 28
click at [405, 100] on link "Campaigns" at bounding box center [403, 94] width 50 height 14
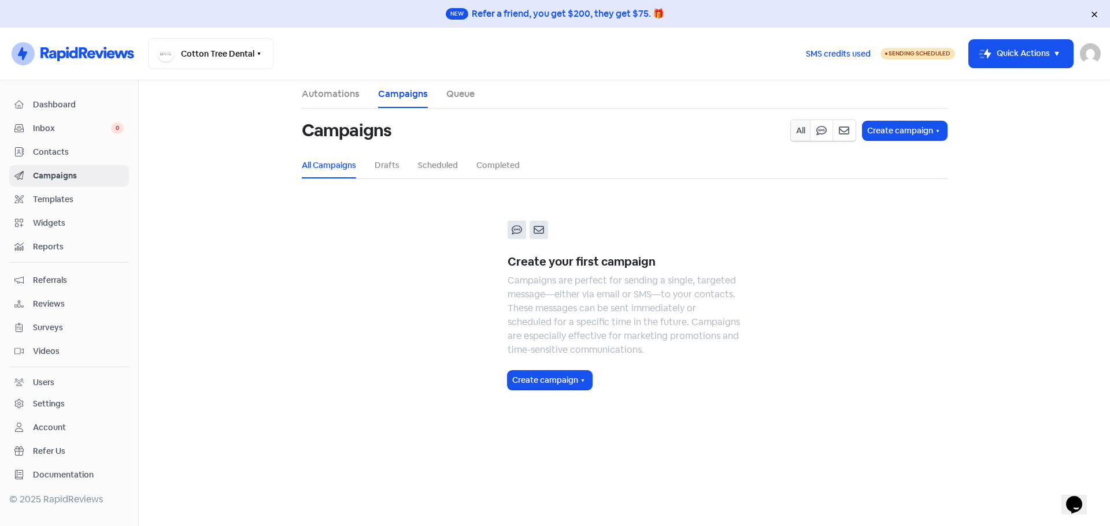
click at [465, 94] on link "Queue" at bounding box center [460, 94] width 28 height 14
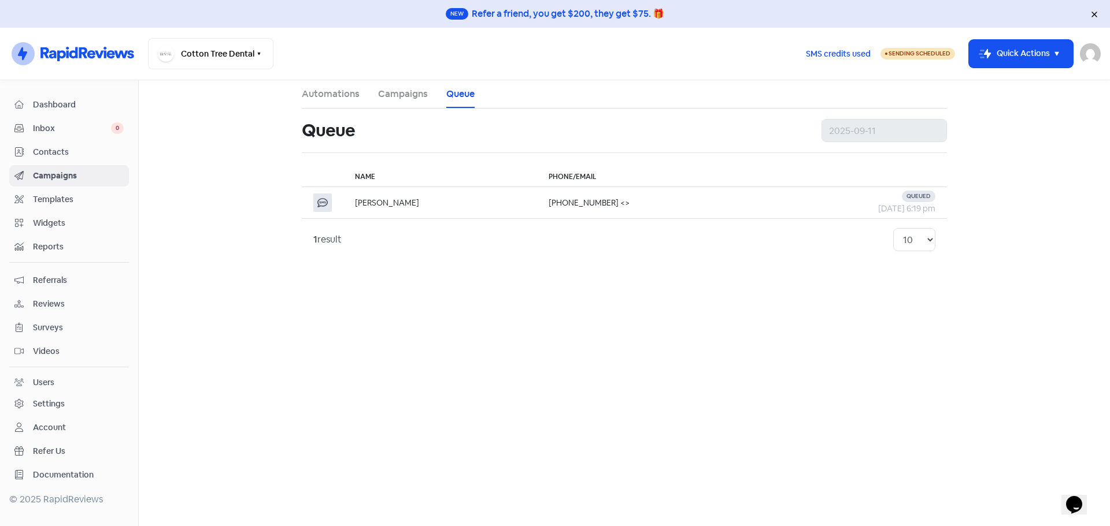
click at [422, 90] on link "Campaigns" at bounding box center [403, 94] width 50 height 14
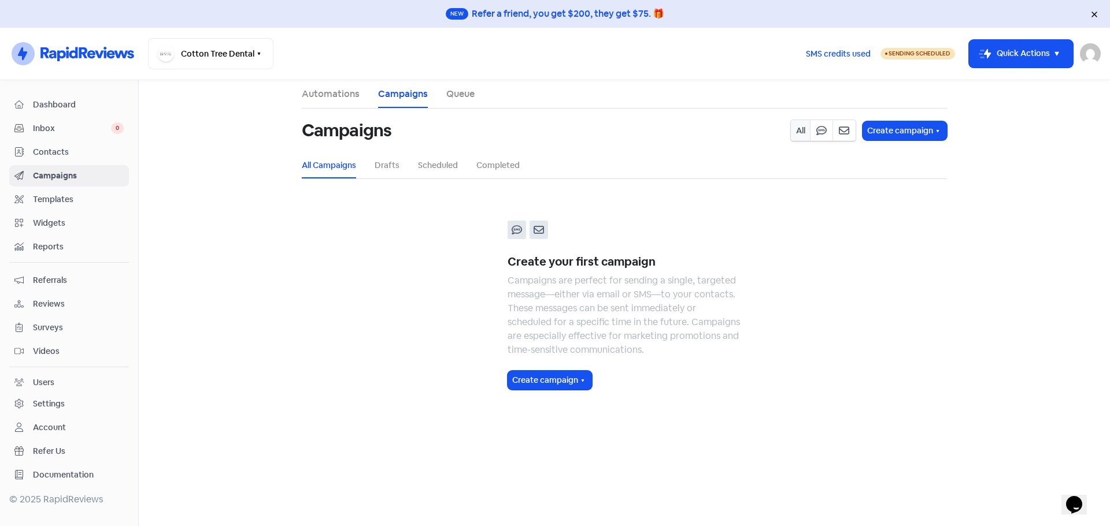
click at [54, 148] on span "Contacts" at bounding box center [78, 152] width 91 height 12
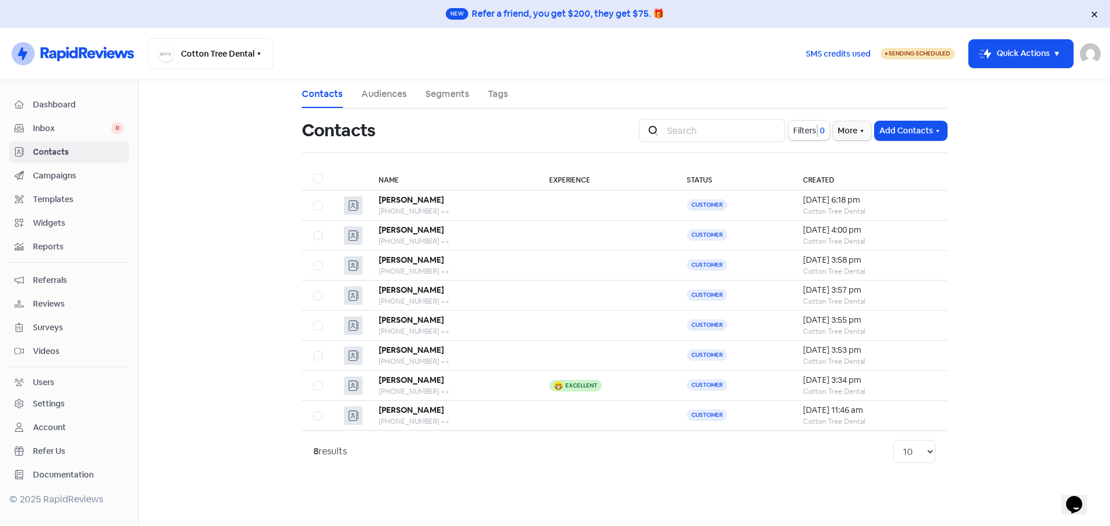
click at [72, 196] on span "Templates" at bounding box center [78, 200] width 91 height 12
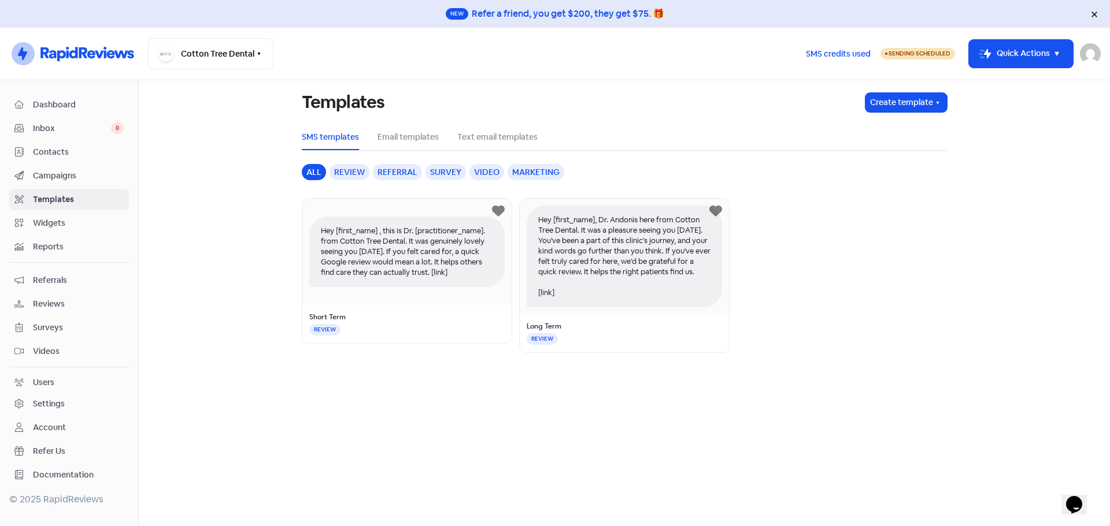
click at [75, 131] on span "Inbox" at bounding box center [72, 129] width 78 height 12
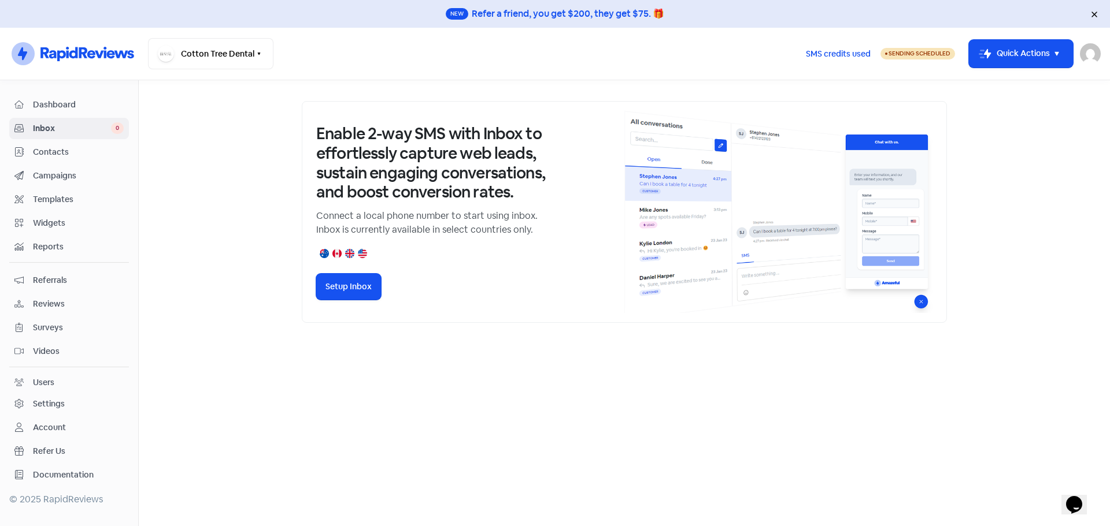
click at [68, 110] on span "Dashboard" at bounding box center [78, 105] width 91 height 12
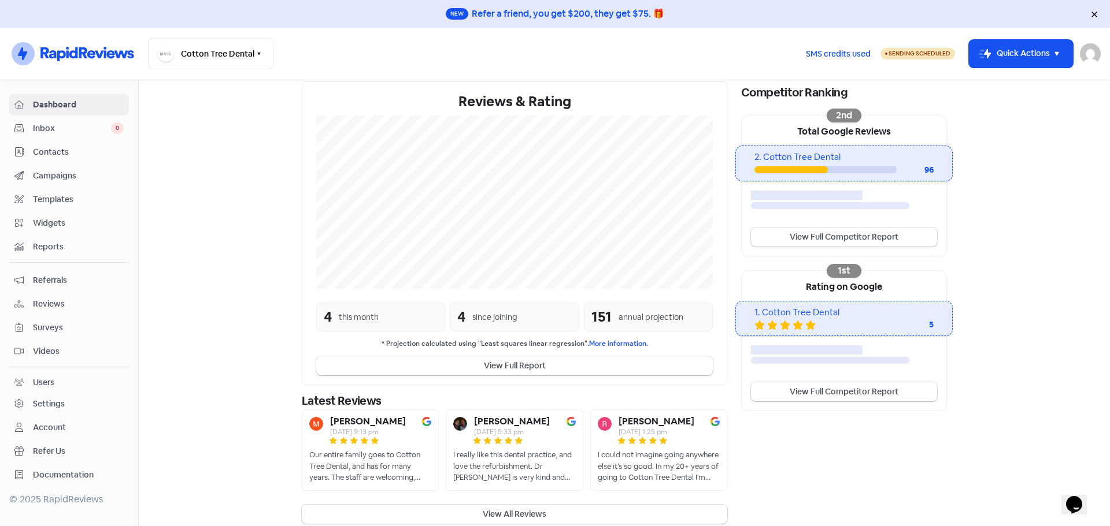
scroll to position [201, 0]
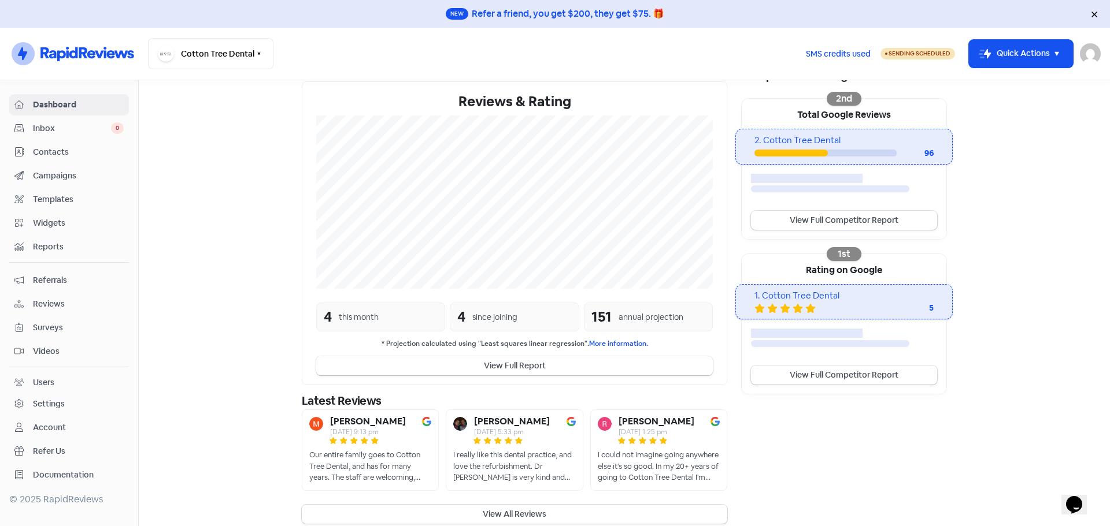
click at [532, 357] on button "View Full Report" at bounding box center [514, 366] width 396 height 19
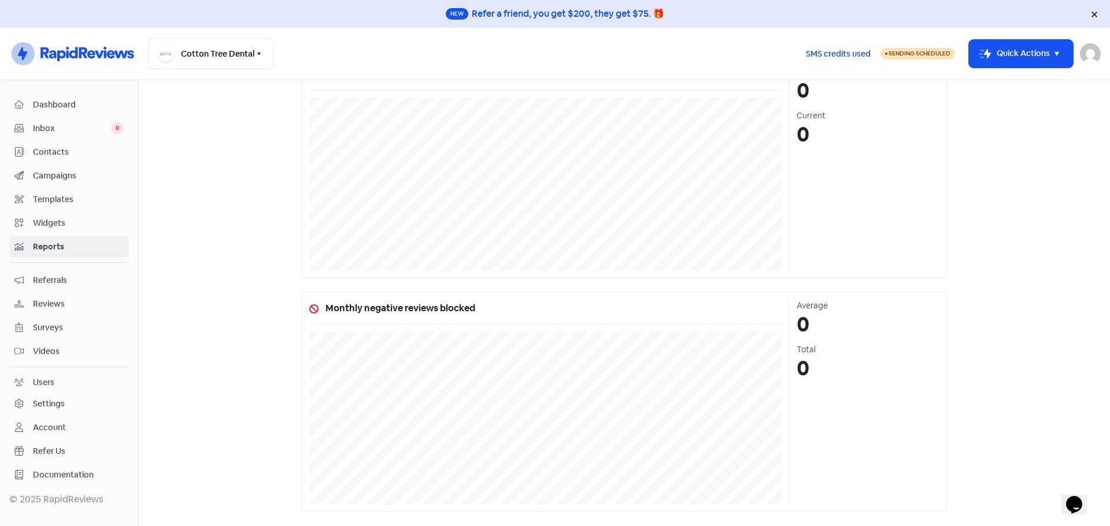
click at [55, 305] on span "Reviews" at bounding box center [78, 304] width 91 height 12
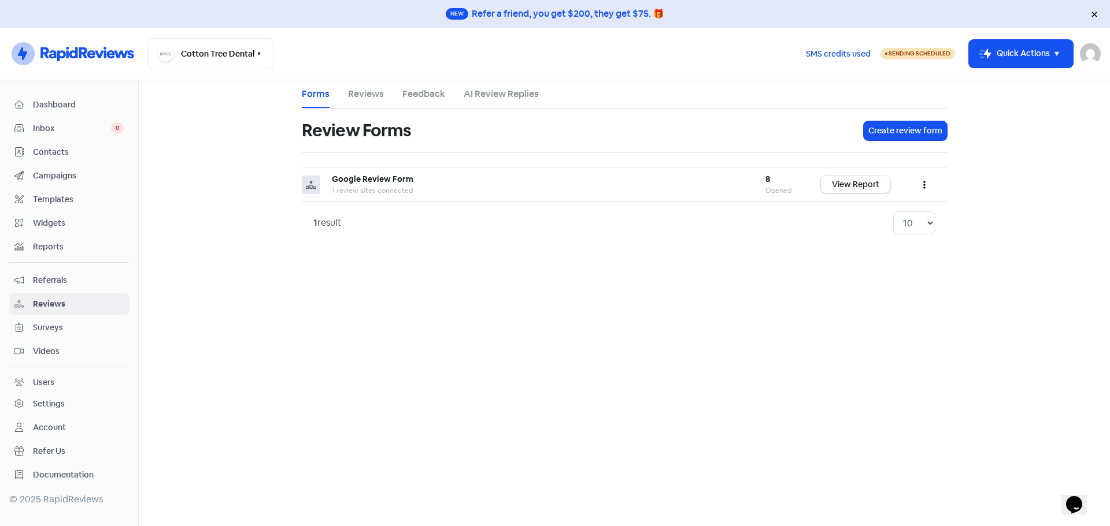
click at [66, 392] on link "Users" at bounding box center [69, 382] width 120 height 21
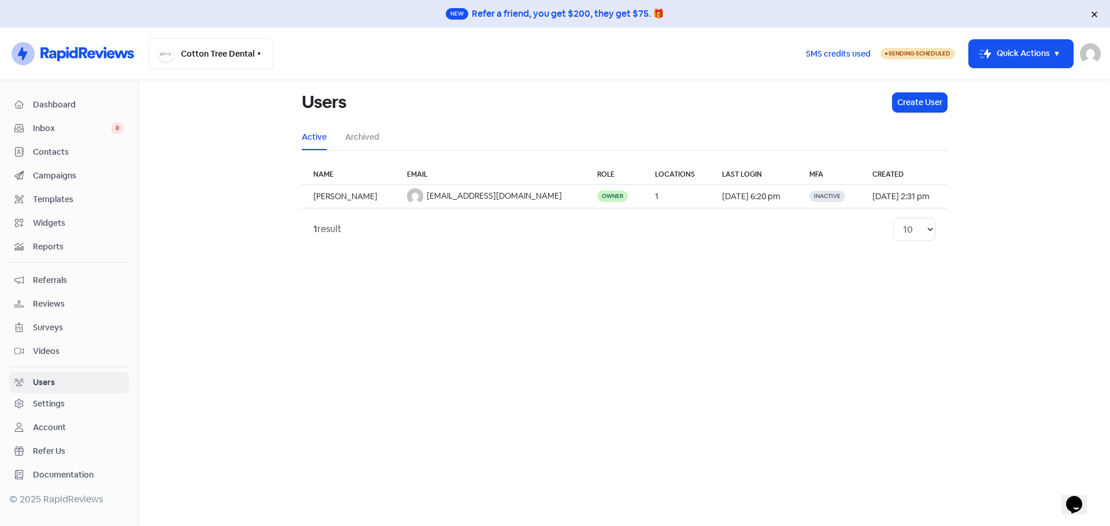
click at [61, 404] on div "Settings" at bounding box center [49, 404] width 32 height 12
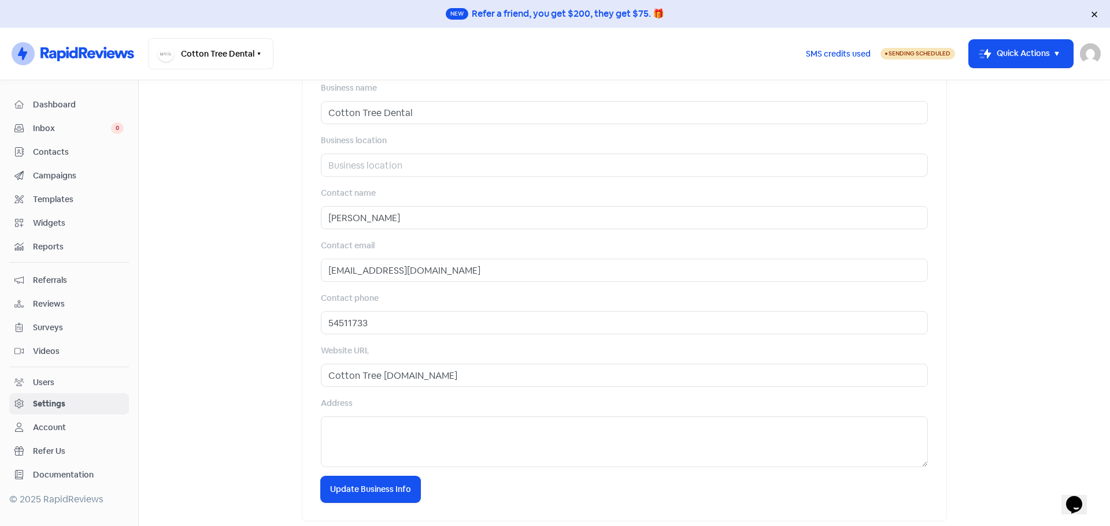
scroll to position [413, 0]
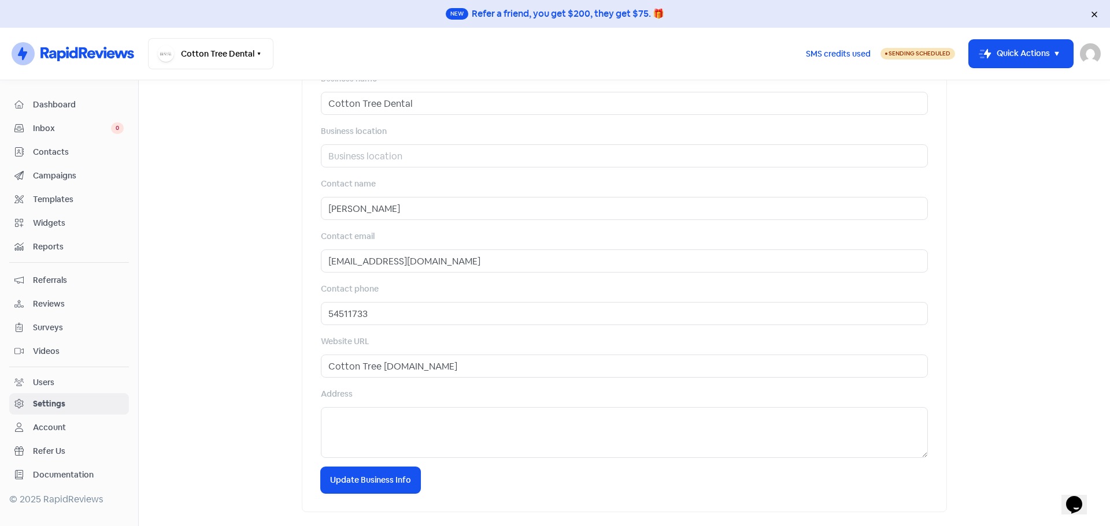
click at [81, 428] on div "Account" at bounding box center [68, 427] width 109 height 13
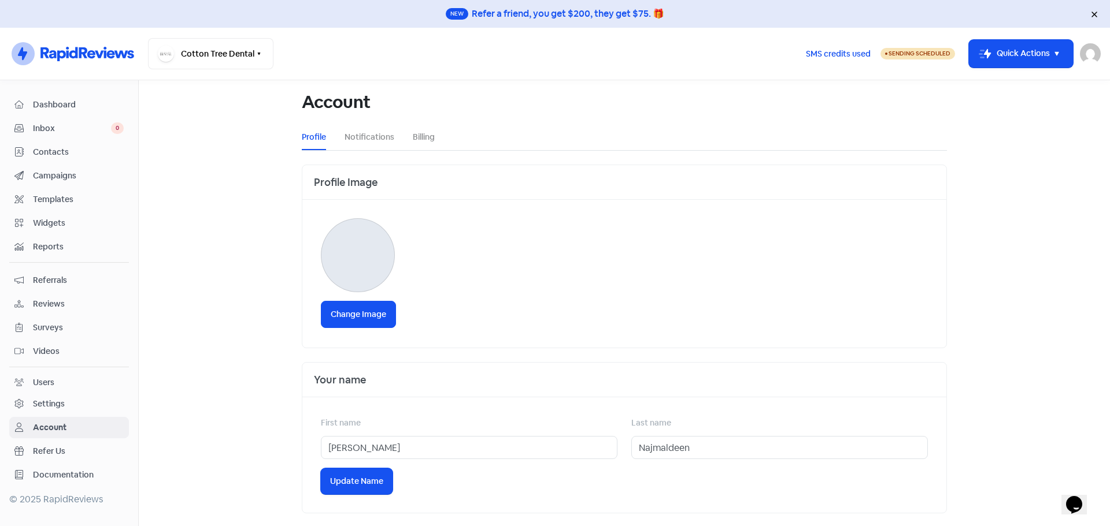
click at [86, 181] on span "Campaigns" at bounding box center [78, 176] width 91 height 12
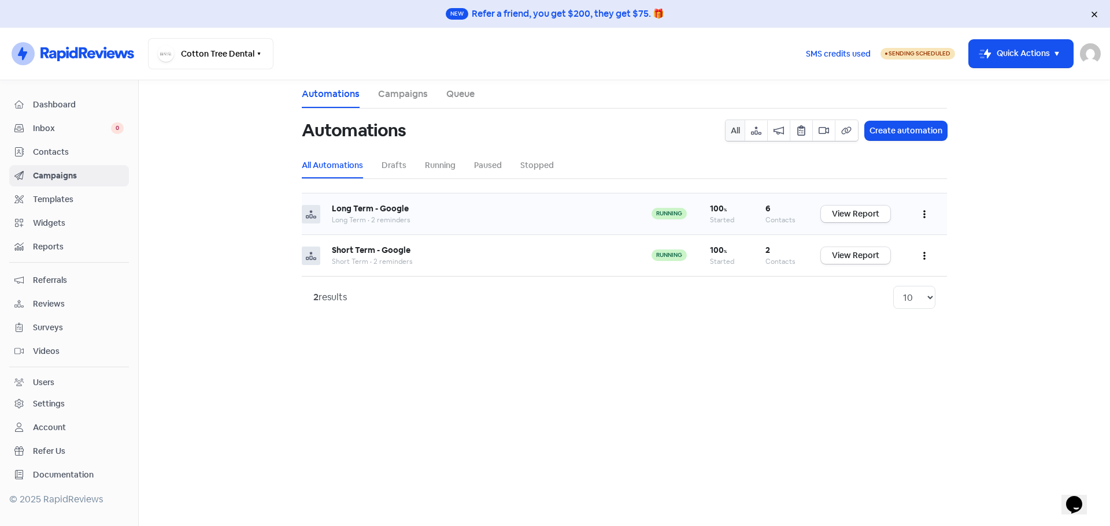
click at [931, 211] on button "button" at bounding box center [924, 214] width 22 height 27
click at [750, 367] on main "Automations Campaigns Queue Automations All Create automation All Automations D…" at bounding box center [624, 303] width 971 height 446
click at [65, 110] on span "Dashboard" at bounding box center [78, 105] width 91 height 12
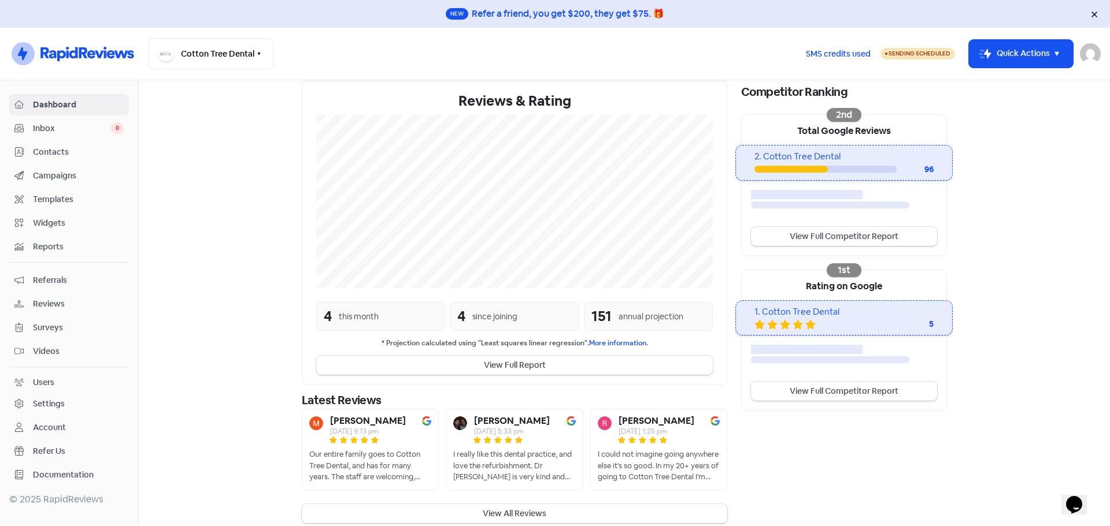
scroll to position [201, 0]
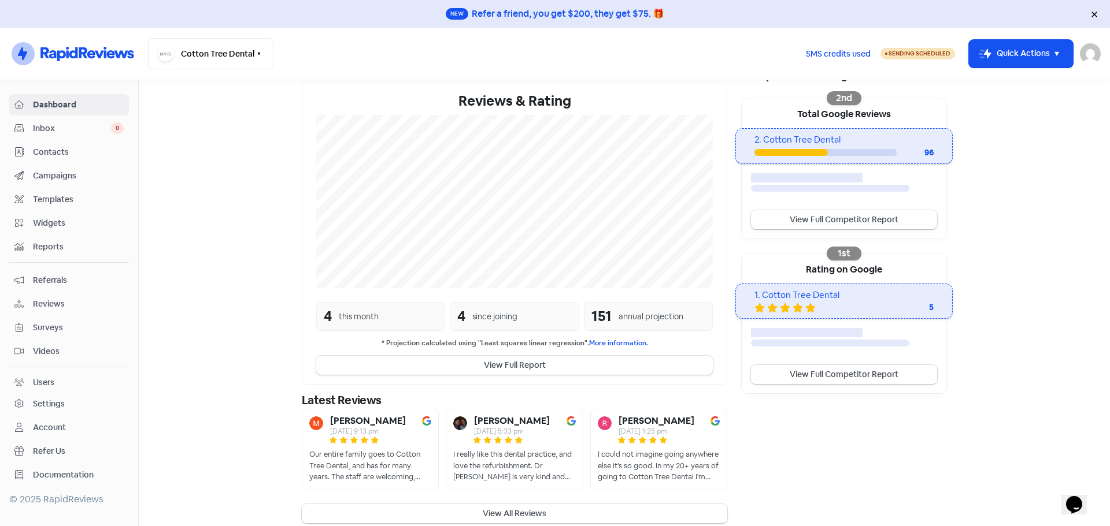
click at [48, 307] on span "Reviews" at bounding box center [78, 304] width 91 height 12
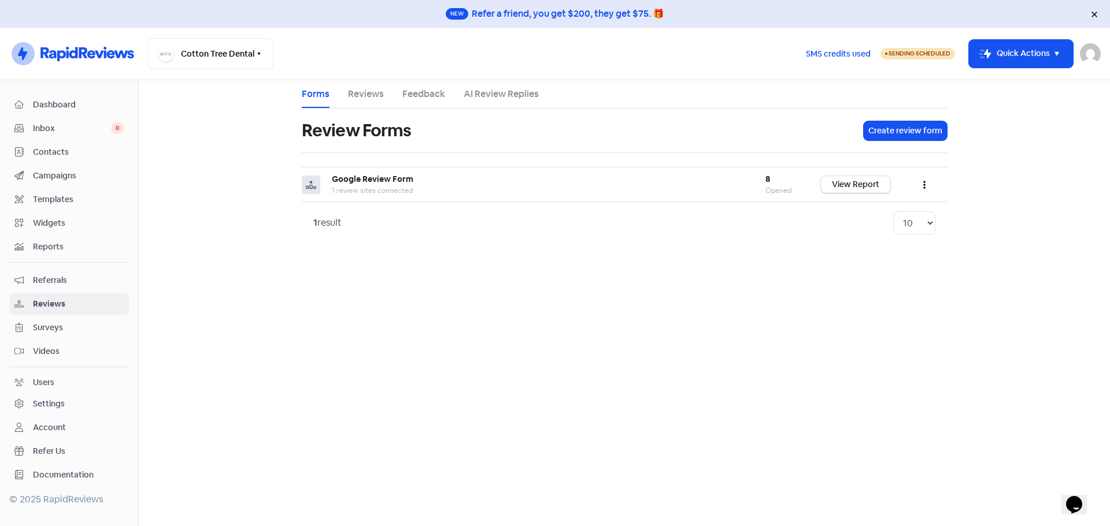
click at [72, 199] on span "Templates" at bounding box center [78, 200] width 91 height 12
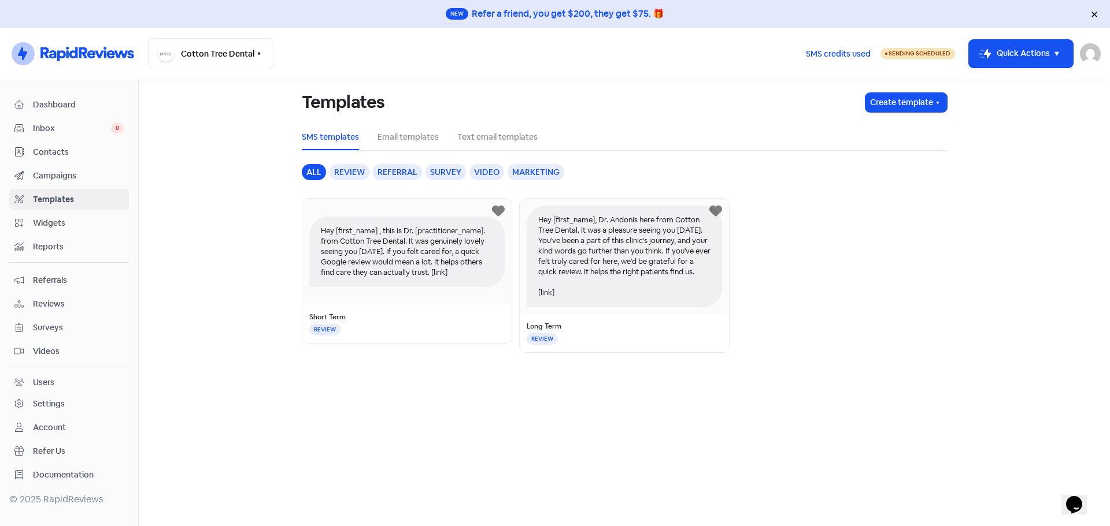
click at [81, 185] on link "Campaigns" at bounding box center [69, 175] width 120 height 21
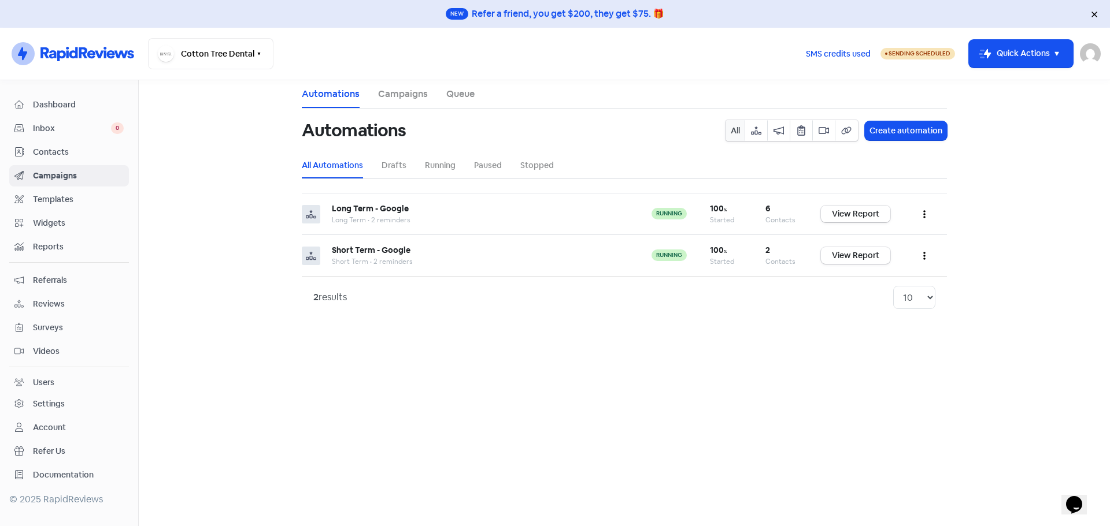
click at [80, 161] on link "Contacts" at bounding box center [69, 152] width 120 height 21
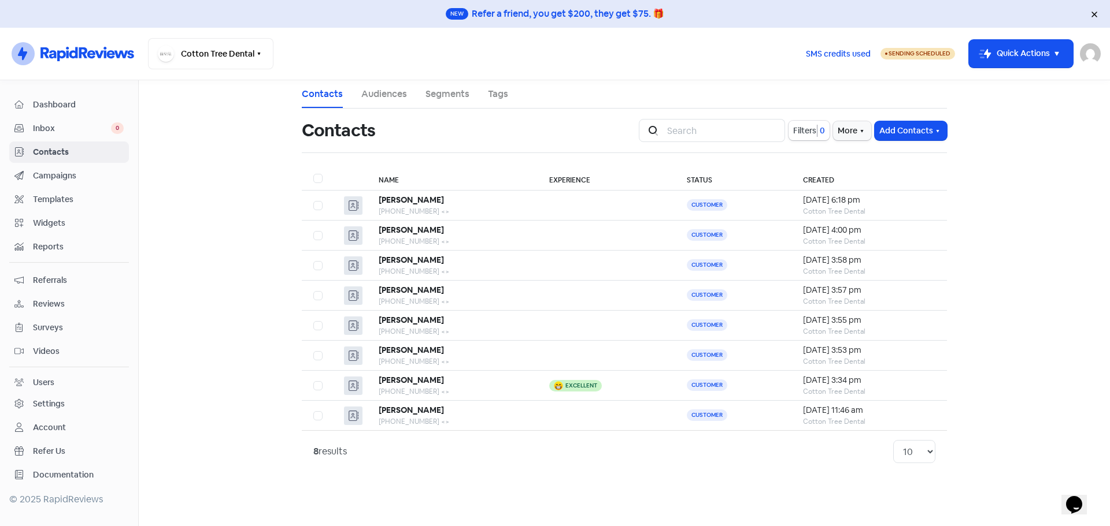
click at [72, 142] on link "Contacts" at bounding box center [69, 152] width 120 height 21
click at [72, 136] on link "Inbox 0" at bounding box center [69, 128] width 120 height 21
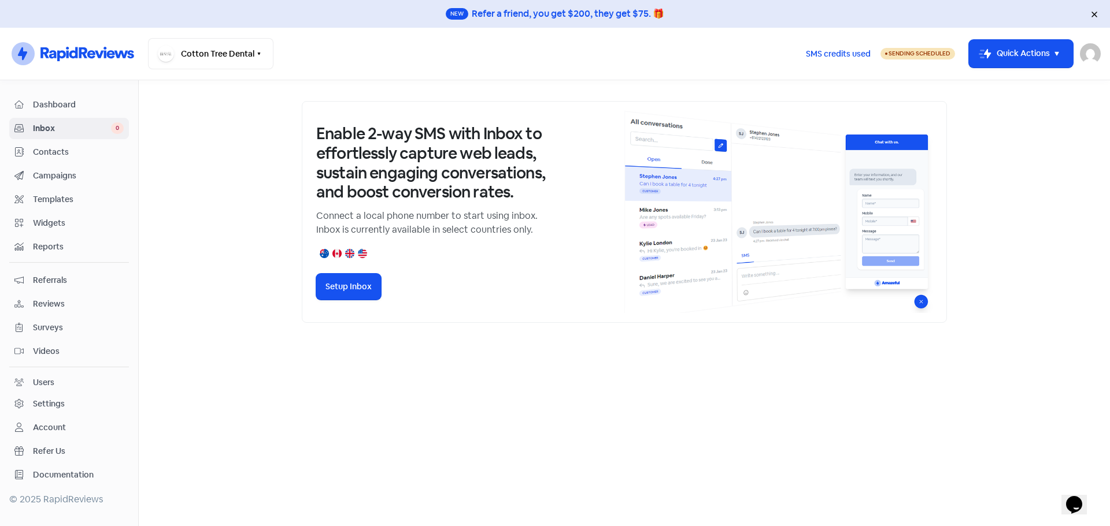
click at [42, 103] on span "Dashboard" at bounding box center [78, 105] width 91 height 12
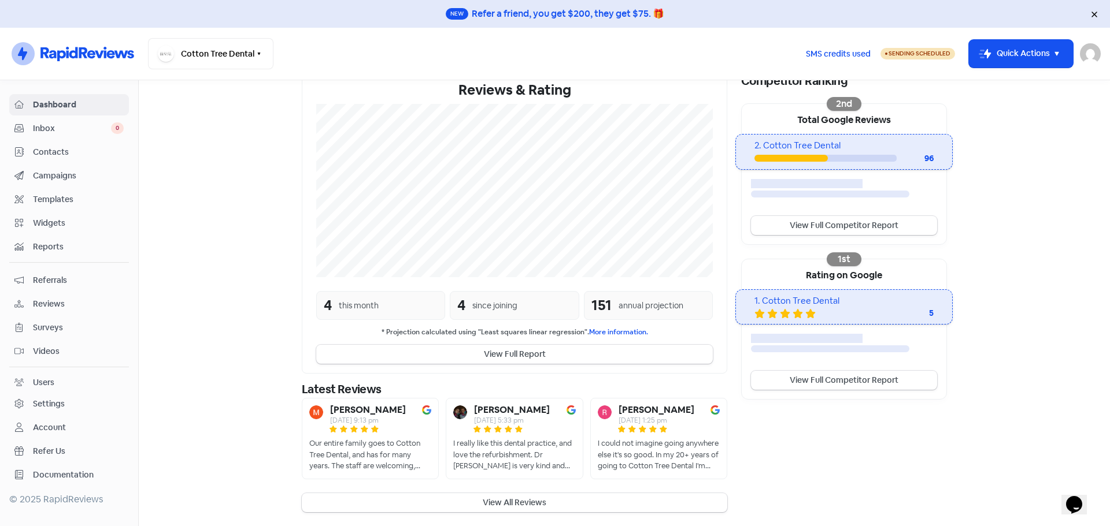
scroll to position [212, 0]
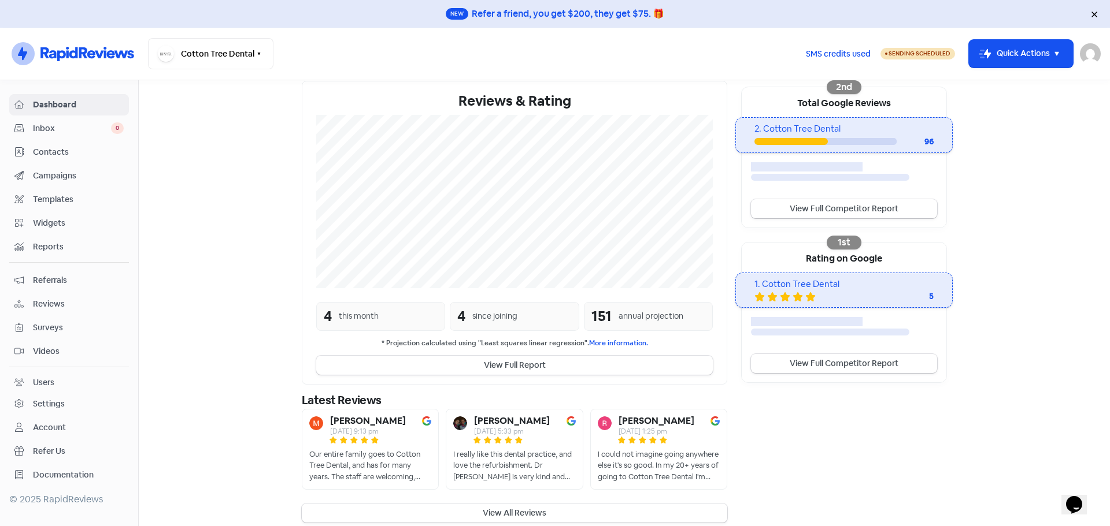
click at [49, 405] on div "Settings" at bounding box center [49, 404] width 32 height 12
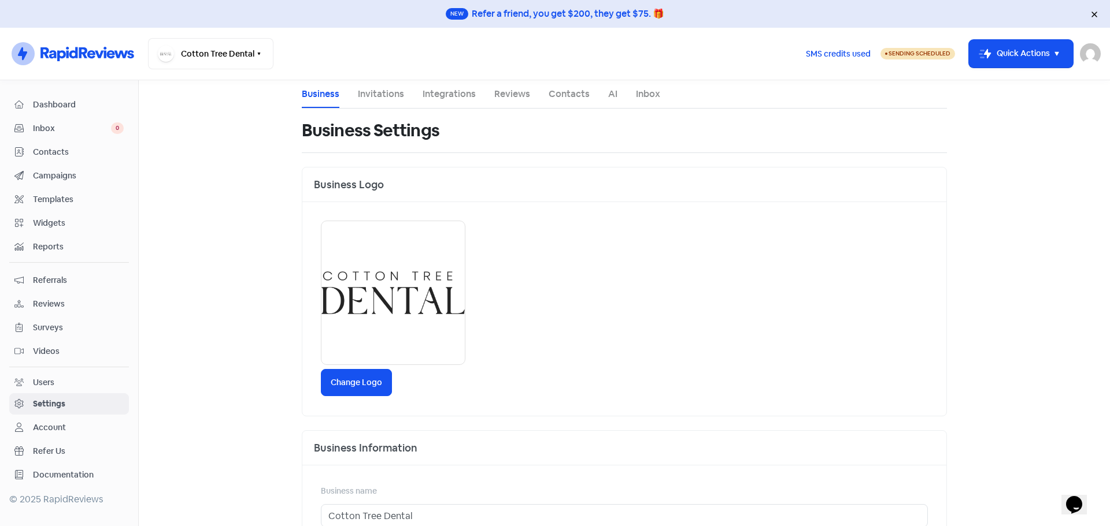
click at [379, 97] on link "Invitations" at bounding box center [381, 94] width 46 height 14
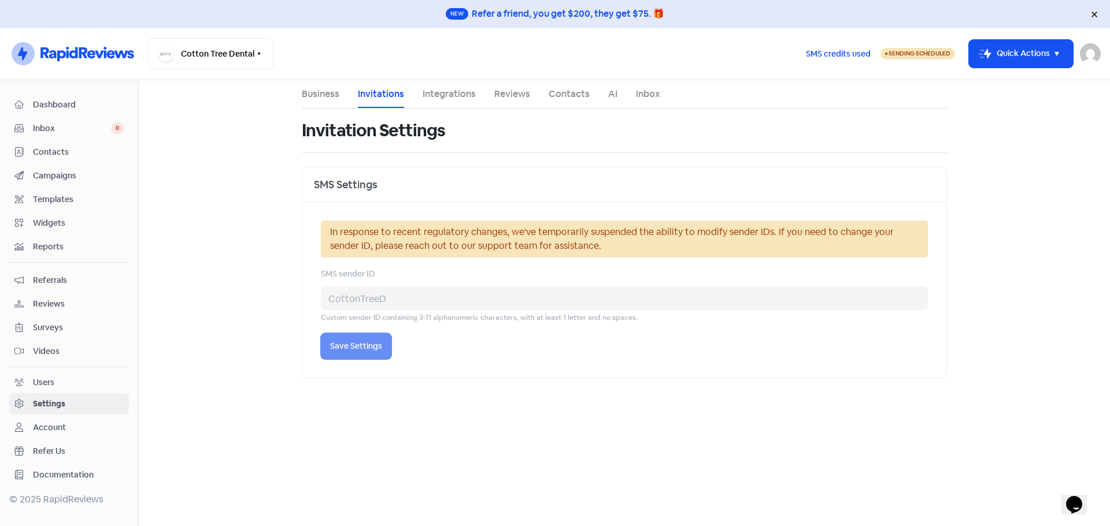
select select "[GEOGRAPHIC_DATA]/[GEOGRAPHIC_DATA]"
select select "17:30:00"
select select "18:00:00"
select select "17:30:00"
select select "18:00:00"
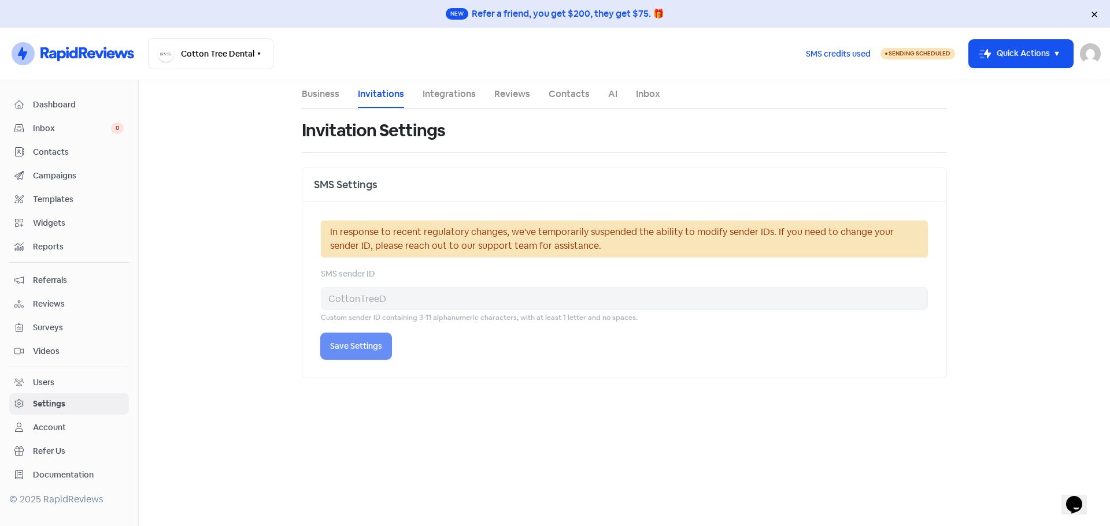
select select "17:30:00"
select select "18:00:00"
select select "17:30:00"
select select "18:00:00"
select select "17:30:00"
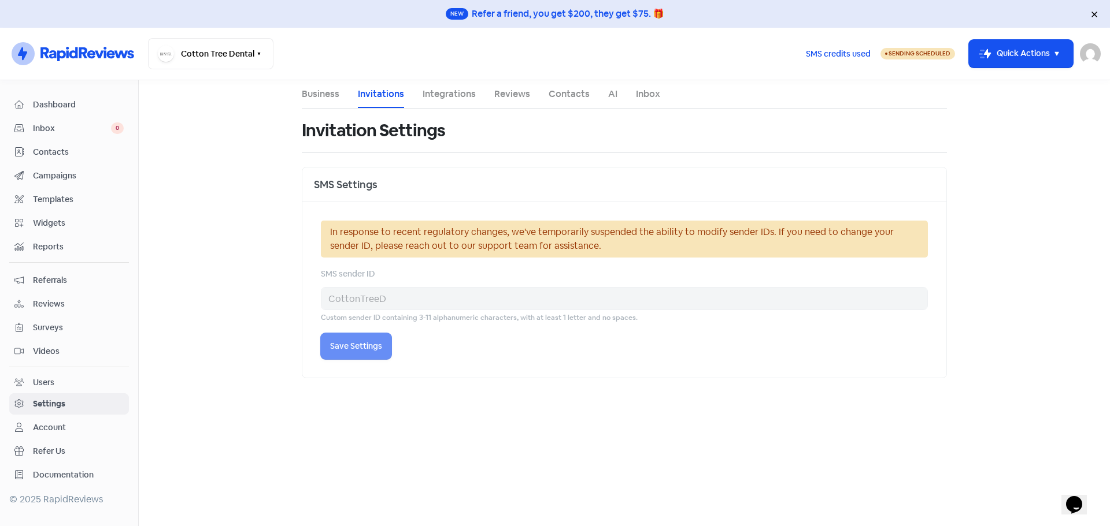
select select "18:00:00"
select select "AU"
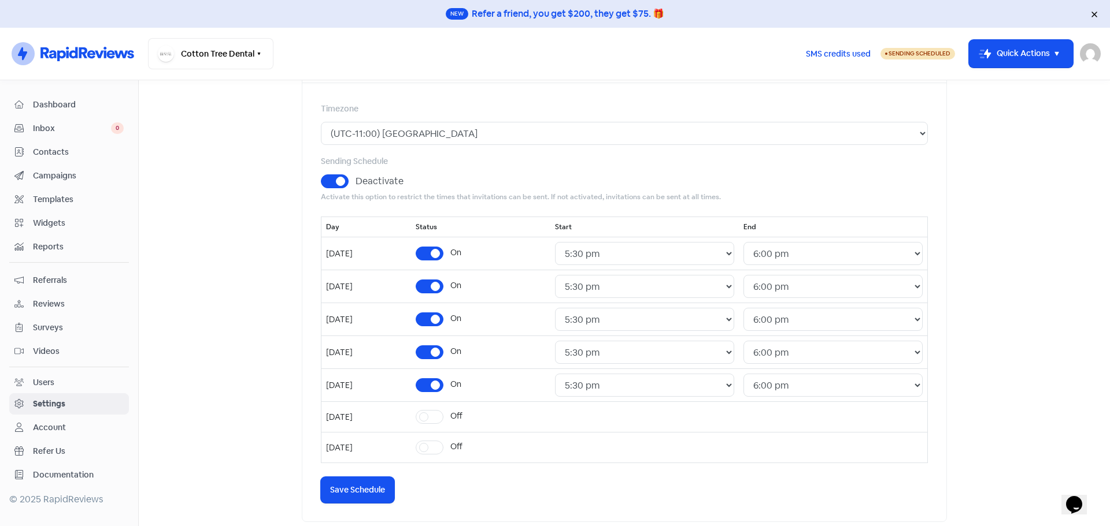
scroll to position [116, 0]
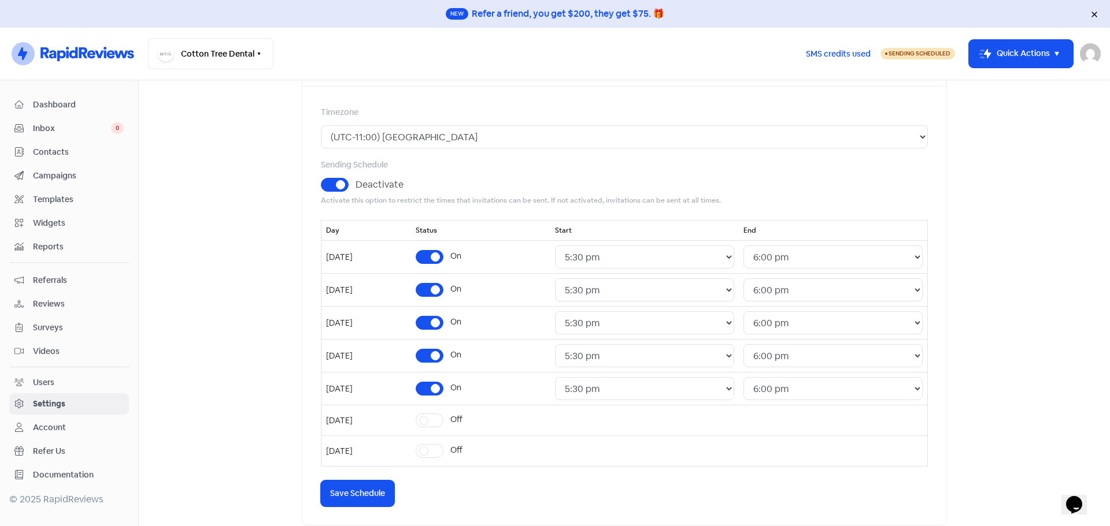
click at [355, 191] on label "Deactivate" at bounding box center [379, 185] width 48 height 14
click at [355, 186] on input "Deactivate" at bounding box center [359, 182] width 8 height 8
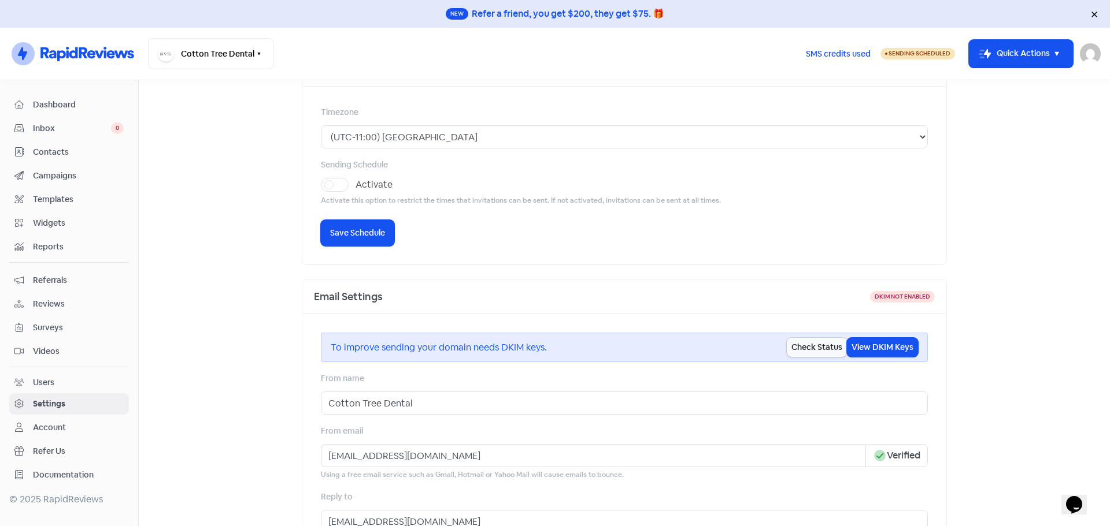
click at [355, 188] on label "Activate" at bounding box center [373, 185] width 37 height 14
click at [355, 186] on input "Activate" at bounding box center [359, 182] width 8 height 8
checkbox input "true"
select select "17:30:00"
select select "18:00:00"
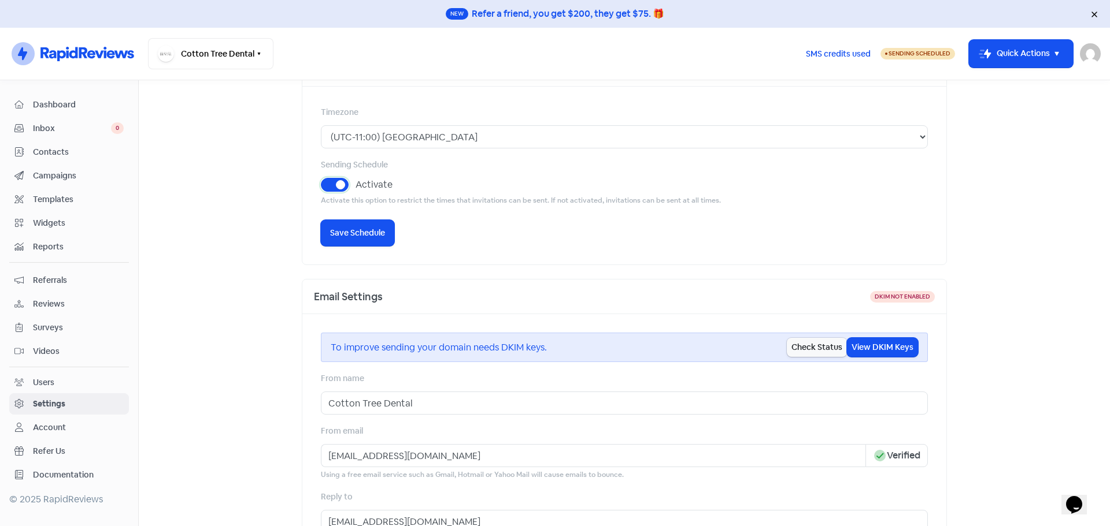
select select "17:30:00"
select select "18:00:00"
select select "17:30:00"
select select "18:00:00"
select select "17:30:00"
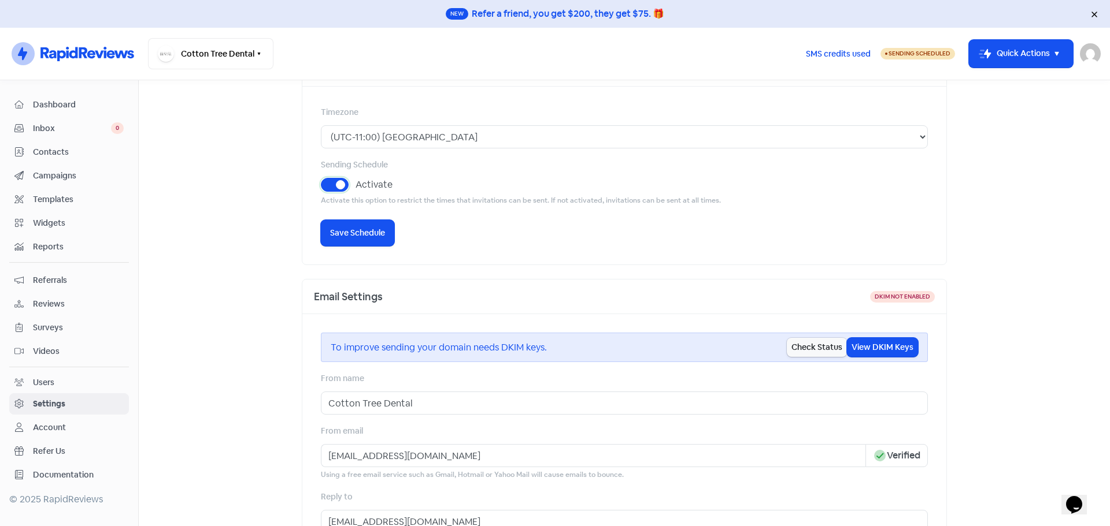
select select "18:00:00"
select select "17:30:00"
select select "18:00:00"
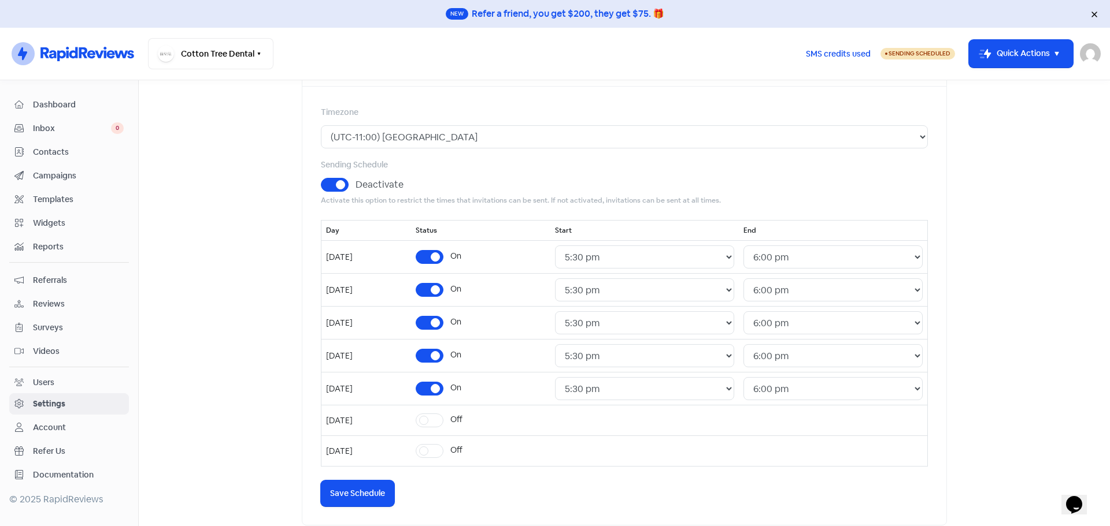
click at [63, 102] on span "Dashboard" at bounding box center [78, 105] width 91 height 12
